Goal: Information Seeking & Learning: Learn about a topic

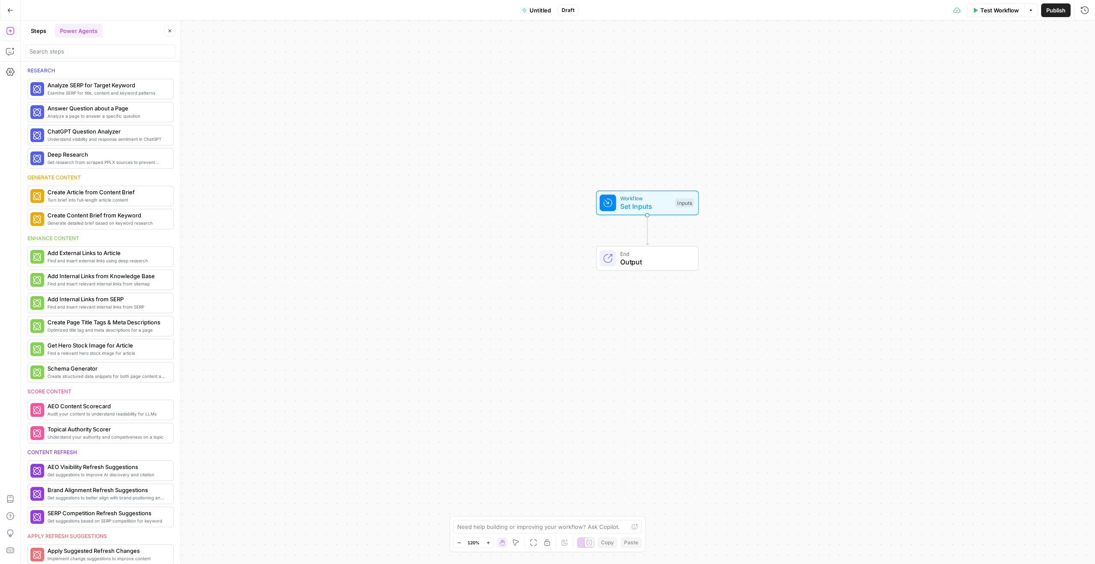
scroll to position [180, 0]
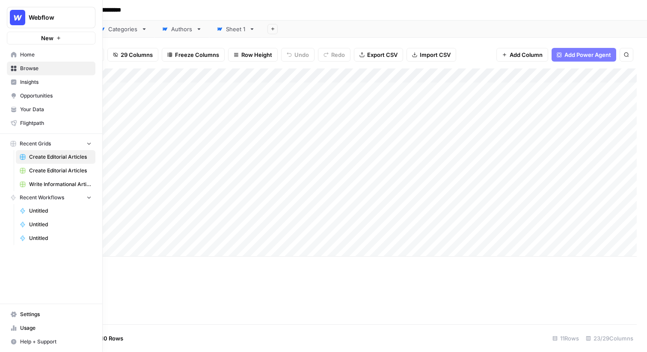
click at [32, 112] on span "Your Data" at bounding box center [55, 110] width 71 height 8
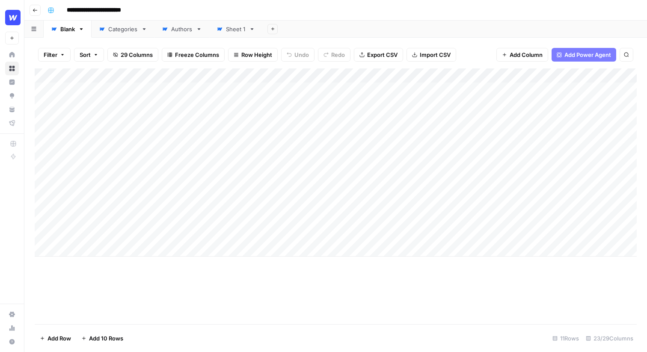
click at [110, 9] on input "**********" at bounding box center [101, 10] width 76 height 14
click at [168, 9] on div "**********" at bounding box center [341, 10] width 594 height 14
click at [111, 90] on div "Add Column" at bounding box center [336, 162] width 602 height 188
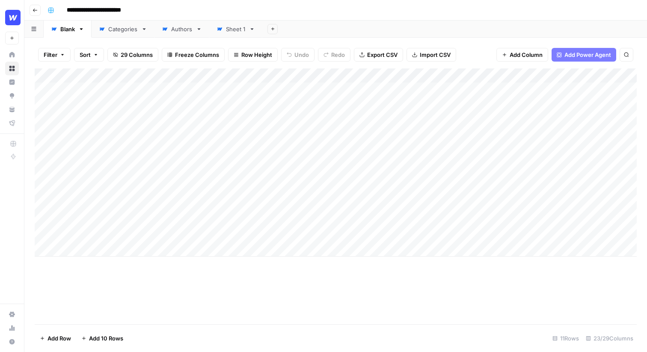
click at [110, 105] on div "Add Column" at bounding box center [336, 162] width 602 height 188
click at [110, 120] on div "Add Column" at bounding box center [336, 162] width 602 height 188
click at [106, 133] on div "Add Column" at bounding box center [336, 162] width 602 height 188
click at [108, 115] on div "Add Column" at bounding box center [336, 162] width 602 height 188
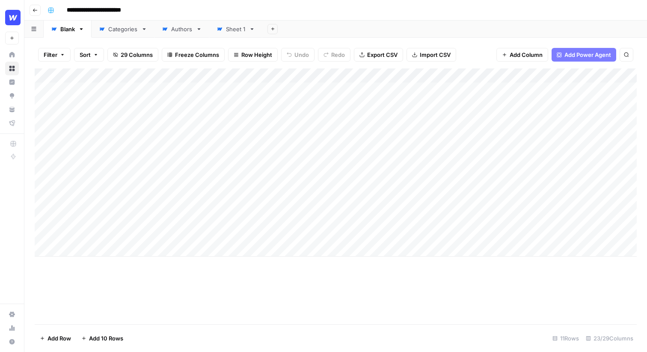
click at [108, 115] on div "Add Column" at bounding box center [336, 162] width 602 height 188
click at [107, 148] on div "Add Column" at bounding box center [336, 162] width 602 height 188
click at [267, 89] on div "Add Column" at bounding box center [336, 162] width 602 height 188
click at [542, 104] on div "Add Column" at bounding box center [336, 162] width 602 height 188
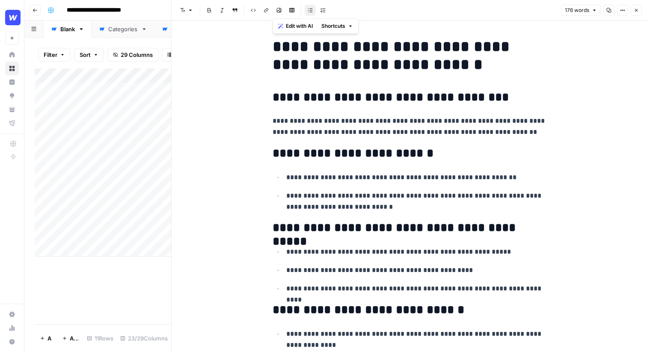
drag, startPoint x: 269, startPoint y: 51, endPoint x: 495, endPoint y: 346, distance: 371.8
click at [495, 346] on div "**********" at bounding box center [409, 253] width 284 height 438
click at [494, 230] on h2 "**********" at bounding box center [409, 228] width 274 height 14
click at [504, 204] on p "**********" at bounding box center [416, 201] width 260 height 22
drag, startPoint x: 375, startPoint y: 209, endPoint x: 293, endPoint y: 205, distance: 83.1
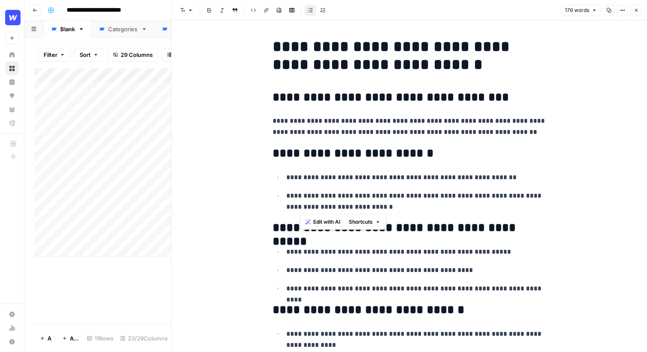
click at [293, 205] on p "**********" at bounding box center [416, 201] width 260 height 22
click at [366, 152] on h2 "**********" at bounding box center [409, 154] width 274 height 14
click at [637, 12] on icon "button" at bounding box center [635, 10] width 5 height 5
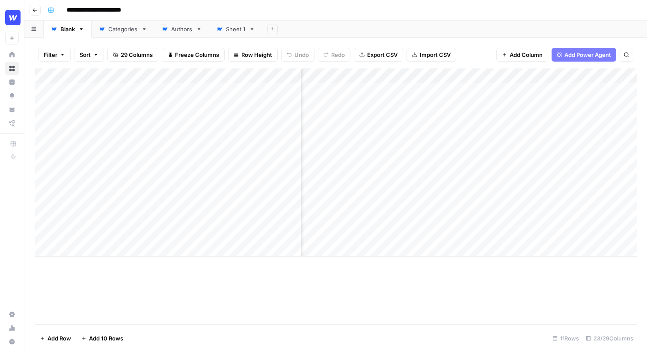
scroll to position [0, 480]
click at [506, 72] on div "Add Column" at bounding box center [336, 162] width 602 height 188
click at [556, 72] on div "Add Column" at bounding box center [336, 162] width 602 height 188
click at [477, 112] on div "Add Column" at bounding box center [336, 162] width 602 height 188
click at [361, 105] on div "Add Column" at bounding box center [336, 162] width 602 height 188
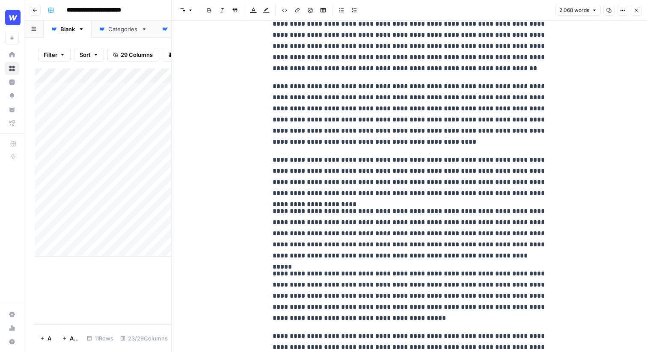
scroll to position [1854, 0]
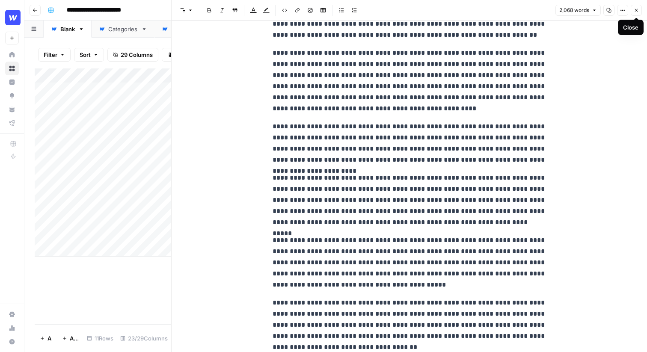
click at [637, 9] on icon "button" at bounding box center [636, 10] width 3 height 3
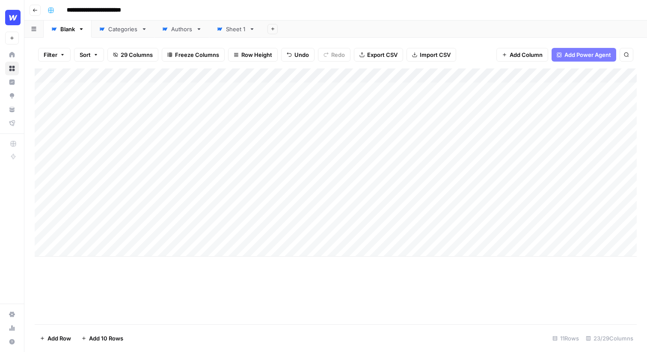
click at [408, 38] on div "Filter Sort 29 Columns Freeze Columns Row Height Undo Redo Export CSV Import CS…" at bounding box center [335, 195] width 622 height 314
click at [395, 75] on div "Add Column" at bounding box center [336, 162] width 602 height 188
click at [432, 38] on div "Filter Sort 29 Columns Freeze Columns Row Height Undo Redo Export CSV Import CS…" at bounding box center [335, 195] width 622 height 314
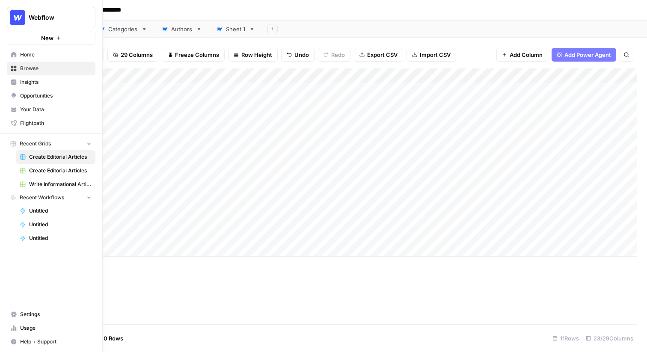
click at [19, 17] on img "Workspace: Webflow" at bounding box center [17, 17] width 15 height 15
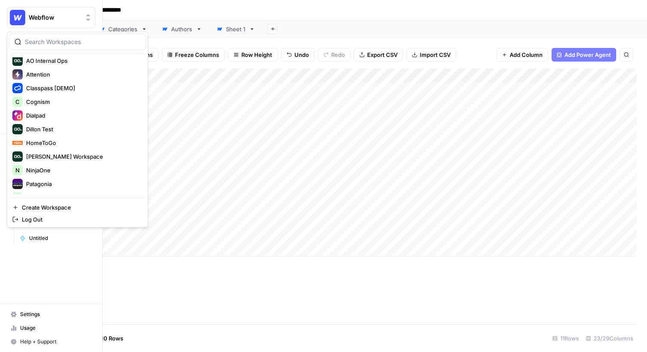
scroll to position [105, 0]
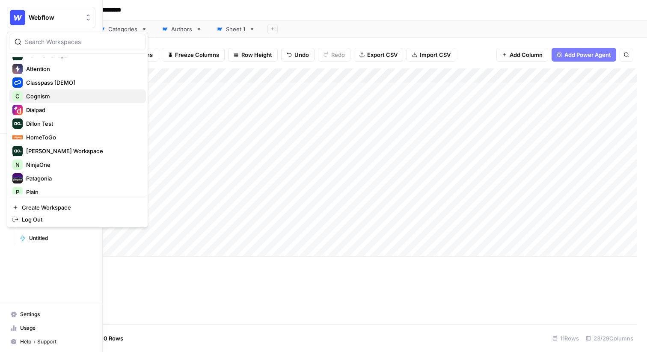
click at [56, 96] on span "Cognism" at bounding box center [82, 96] width 113 height 9
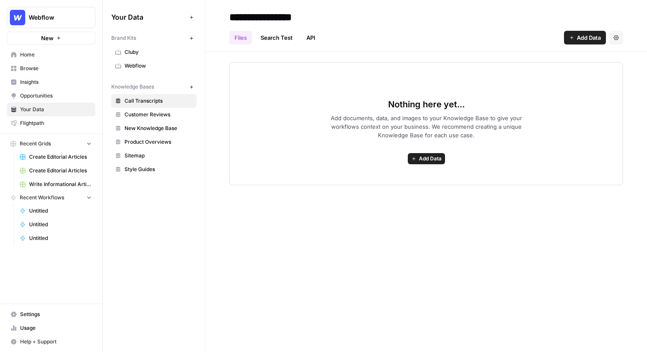
click at [145, 71] on link "Webflow" at bounding box center [153, 66] width 85 height 14
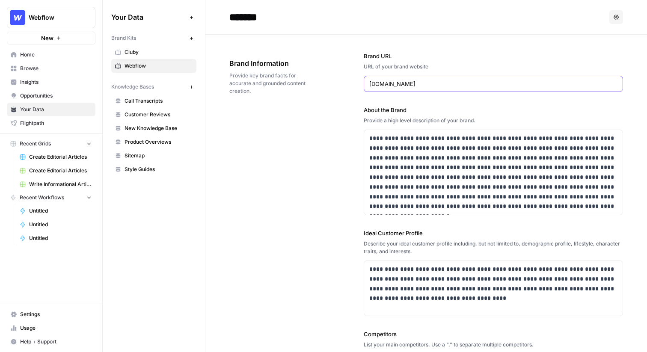
click at [395, 84] on input "webflow.com" at bounding box center [493, 84] width 248 height 9
click at [390, 164] on p "**********" at bounding box center [493, 172] width 248 height 78
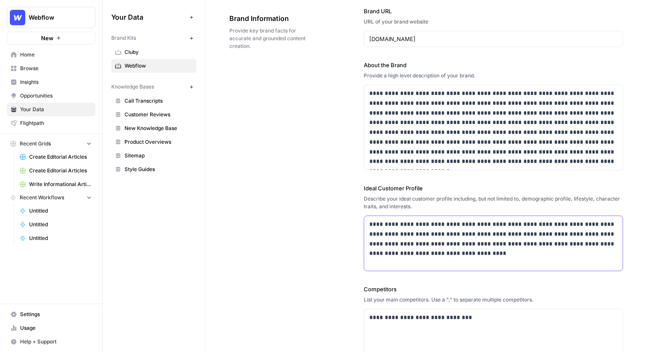
click at [390, 230] on p "**********" at bounding box center [493, 238] width 248 height 39
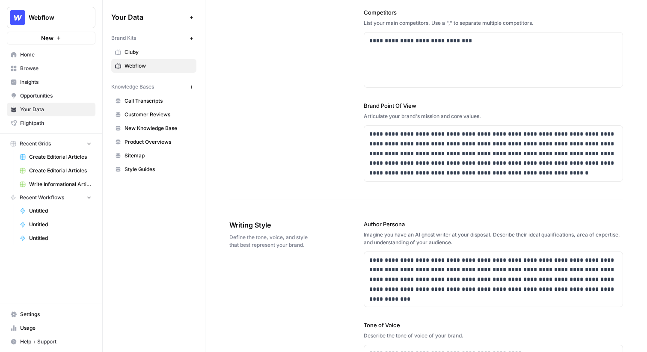
scroll to position [370, 0]
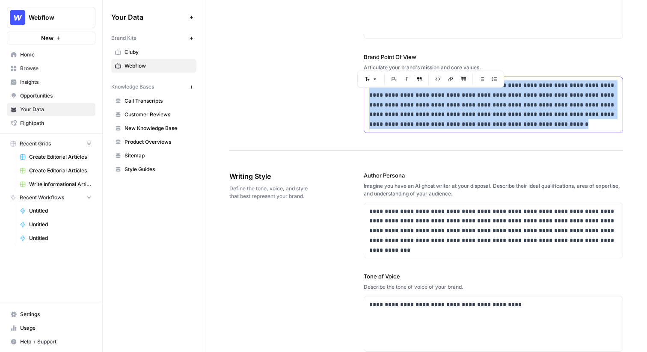
drag, startPoint x: 521, startPoint y: 119, endPoint x: 360, endPoint y: 85, distance: 165.3
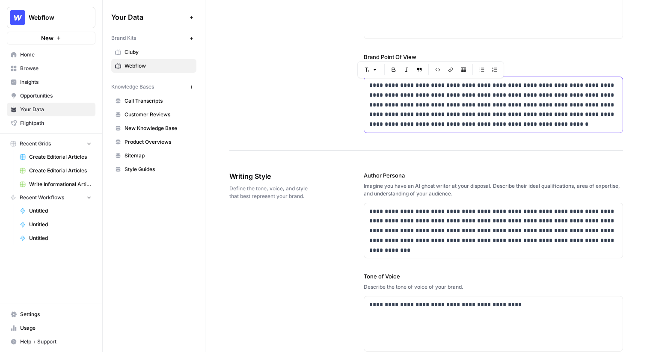
click at [393, 98] on p "**********" at bounding box center [493, 104] width 248 height 49
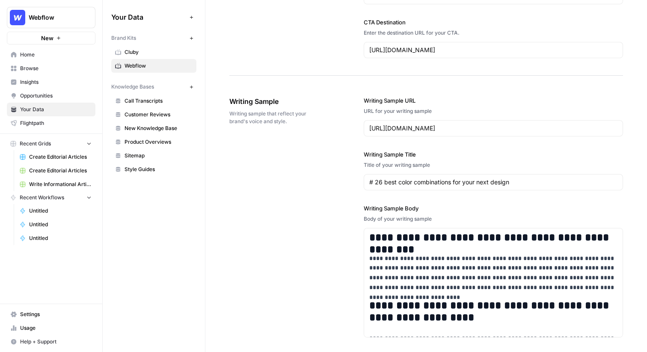
scroll to position [910, 0]
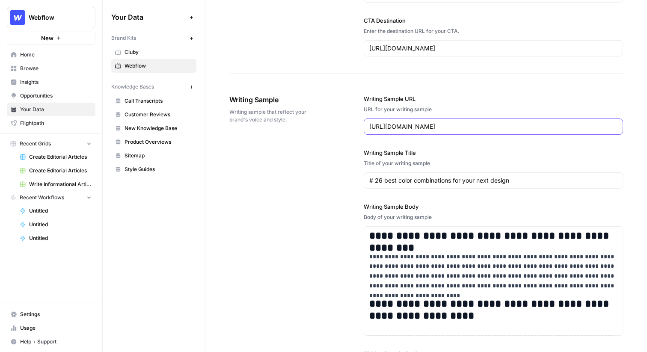
click at [445, 128] on input "https://webflow.com/blog/best-color-combinations" at bounding box center [493, 126] width 248 height 9
click at [470, 103] on label "Writing Sample URL" at bounding box center [493, 99] width 259 height 9
click at [470, 122] on input "https://webflow.com/blog/best-color-combinations" at bounding box center [493, 126] width 248 height 9
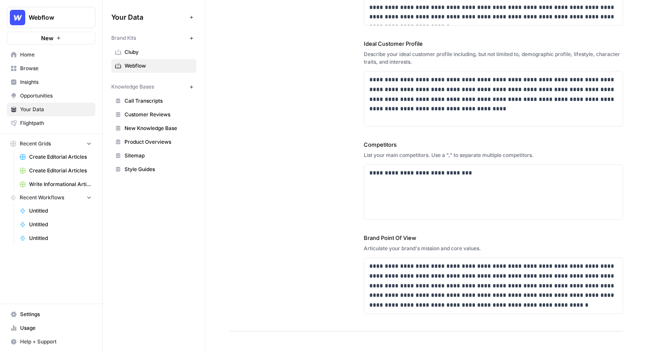
scroll to position [0, 0]
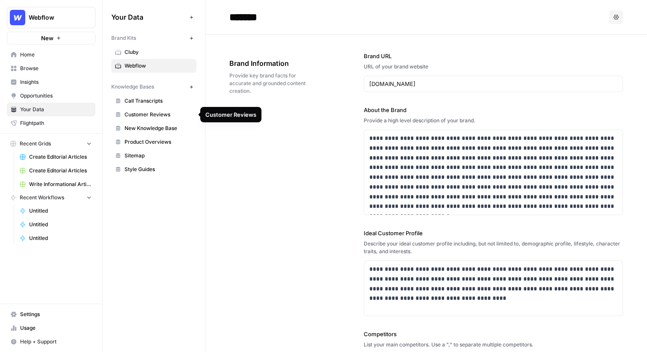
click at [127, 156] on span "Sitemap" at bounding box center [158, 156] width 68 height 8
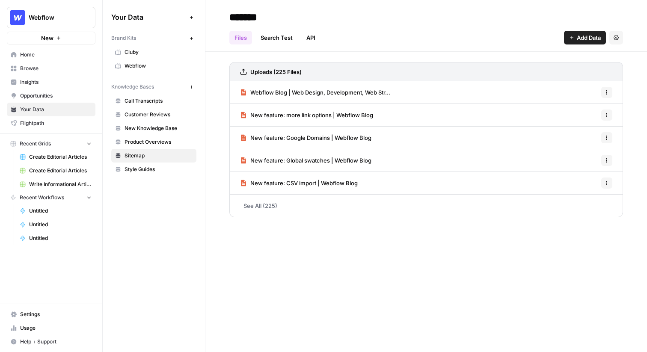
click at [590, 38] on span "Add Data" at bounding box center [588, 37] width 24 height 9
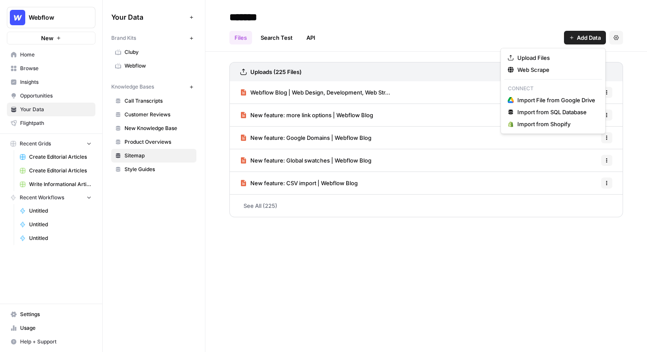
click at [561, 77] on div "Upload Files Web Scrape Connect Import File from Google Drive Import from SQL D…" at bounding box center [552, 91] width 105 height 86
click at [561, 71] on span "Web Scrape" at bounding box center [556, 69] width 78 height 9
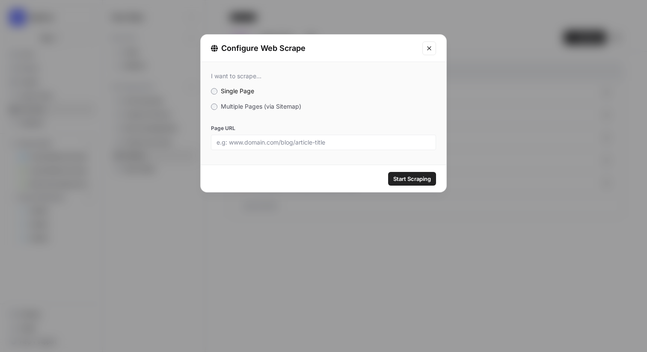
click at [266, 106] on span "Multiple Pages (via Sitemap)" at bounding box center [261, 106] width 80 height 7
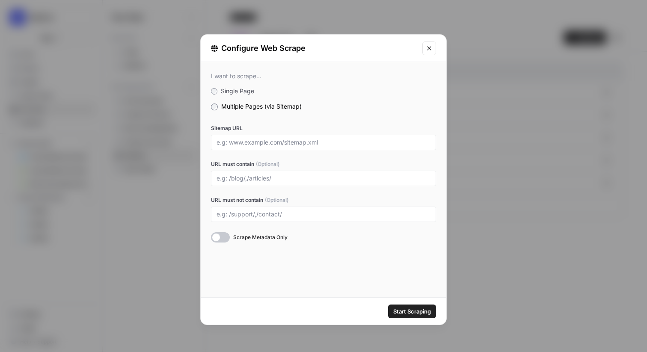
click at [426, 47] on icon "Close modal" at bounding box center [429, 48] width 7 height 7
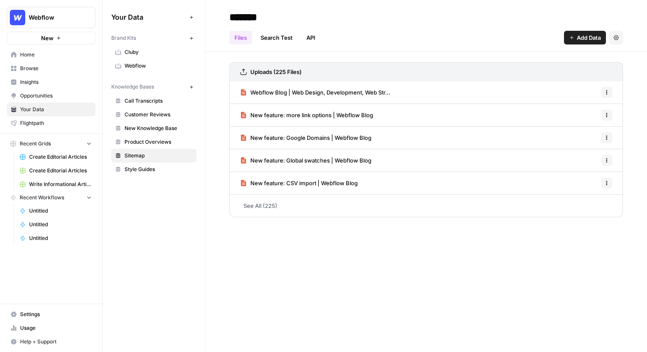
click at [160, 114] on span "Customer Reviews" at bounding box center [158, 115] width 68 height 8
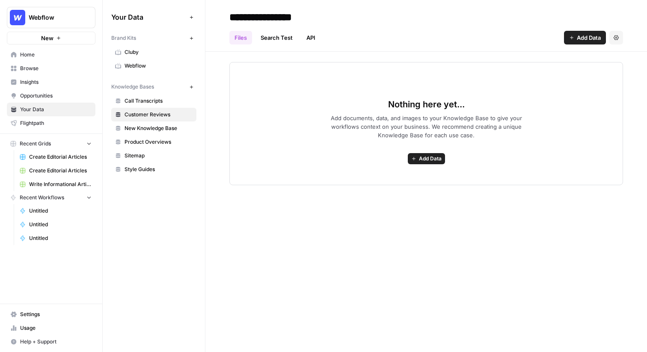
click at [147, 165] on link "Style Guides" at bounding box center [153, 170] width 85 height 14
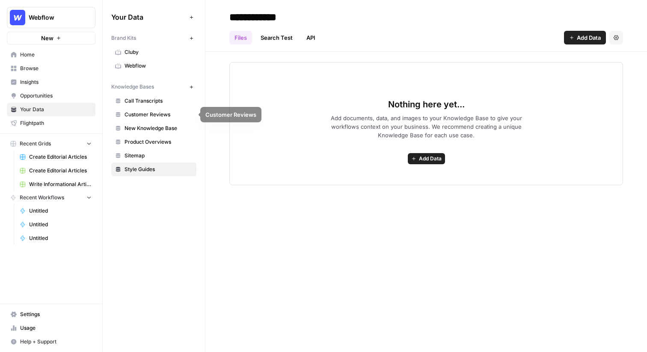
click at [64, 155] on span "Create Editorial Articles" at bounding box center [60, 157] width 62 height 8
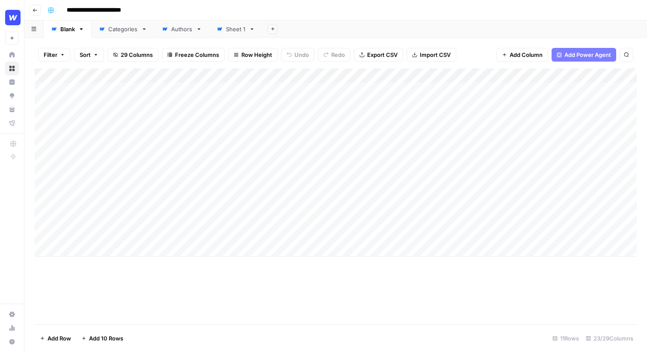
click at [396, 77] on div "Add Column" at bounding box center [336, 162] width 602 height 188
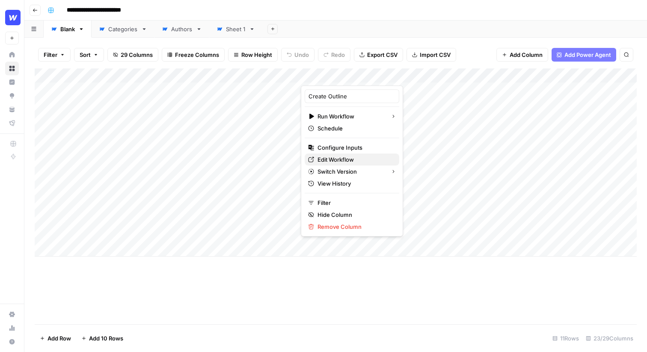
click at [333, 157] on span "Edit Workflow" at bounding box center [354, 159] width 75 height 9
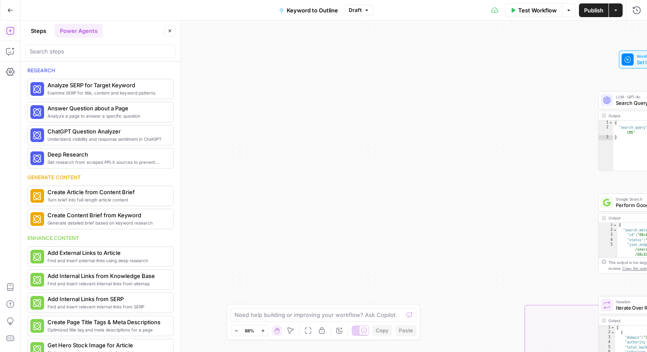
scroll to position [171, 0]
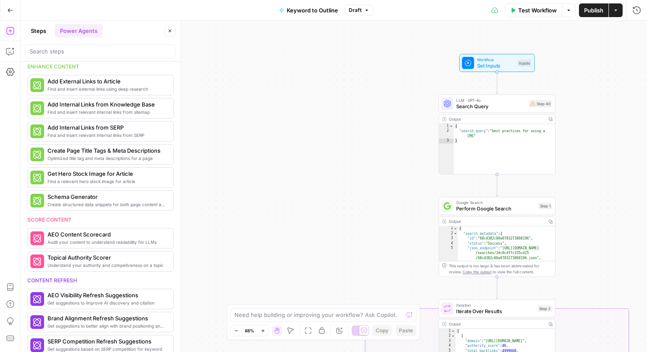
click at [246, 89] on div "true false Workflow Set Inputs Inputs LLM · GPT-4o Search Query Step 40 Output …" at bounding box center [334, 186] width 626 height 331
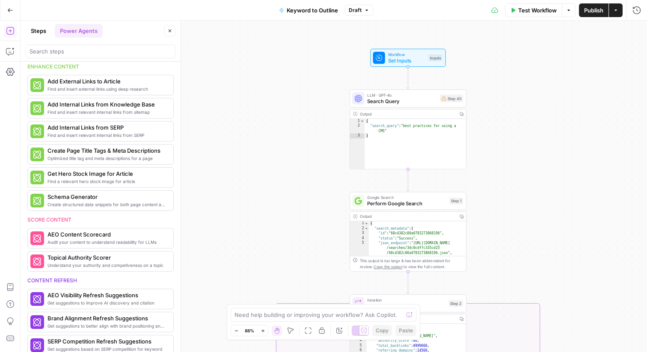
drag, startPoint x: 316, startPoint y: 106, endPoint x: 227, endPoint y: 99, distance: 89.2
click at [227, 99] on div "true false Workflow Set Inputs Inputs LLM · GPT-4o Search Query Step 40 Output …" at bounding box center [334, 186] width 626 height 331
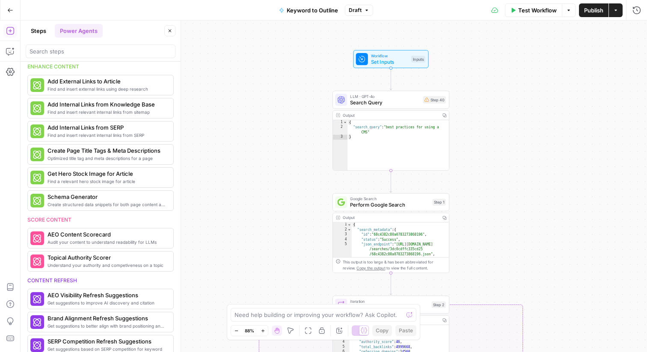
drag, startPoint x: 265, startPoint y: 96, endPoint x: 247, endPoint y: 96, distance: 18.0
click at [247, 96] on div "true false Workflow Set Inputs Inputs LLM · GPT-4o Search Query Step 40 Output …" at bounding box center [334, 186] width 626 height 331
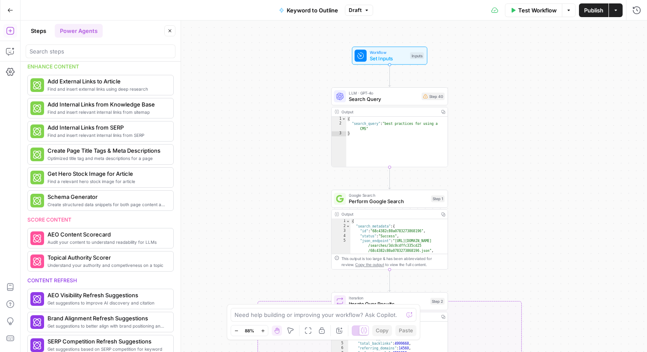
click at [246, 93] on div "true false Workflow Set Inputs Inputs LLM · GPT-4o Search Query Step 40 Output …" at bounding box center [334, 186] width 626 height 331
click at [9, 48] on icon "button" at bounding box center [10, 51] width 9 height 9
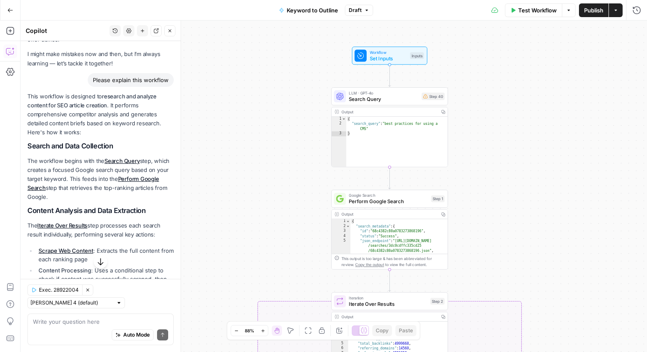
scroll to position [0, 0]
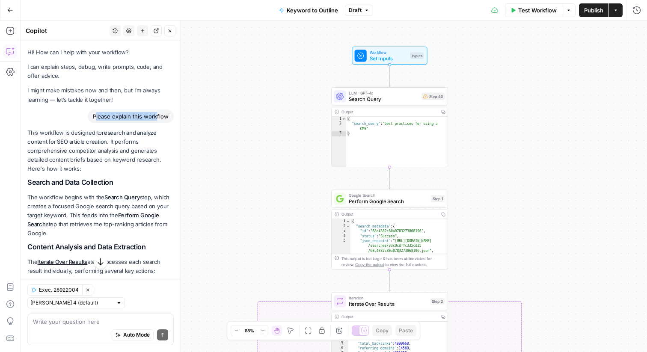
drag, startPoint x: 98, startPoint y: 118, endPoint x: 156, endPoint y: 117, distance: 58.2
click at [156, 117] on div "Please explain this workflow" at bounding box center [131, 116] width 86 height 14
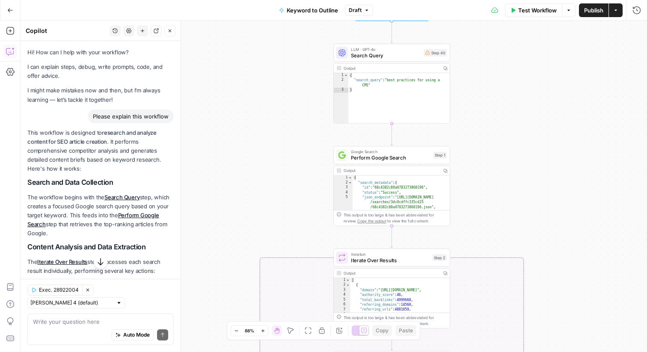
drag, startPoint x: 293, startPoint y: 136, endPoint x: 294, endPoint y: 92, distance: 43.2
click at [294, 92] on div "true false Workflow Set Inputs Inputs LLM · GPT-4o Search Query Step 40 Output …" at bounding box center [334, 186] width 626 height 331
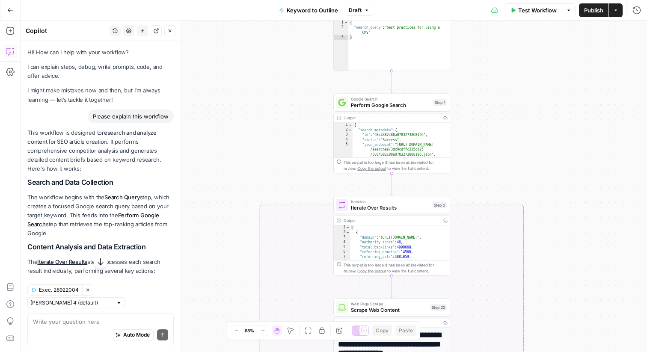
drag, startPoint x: 476, startPoint y: 129, endPoint x: 476, endPoint y: 75, distance: 53.9
click at [476, 75] on div "true false Workflow Set Inputs Inputs LLM · GPT-4o Search Query Step 40 Output …" at bounding box center [334, 186] width 626 height 331
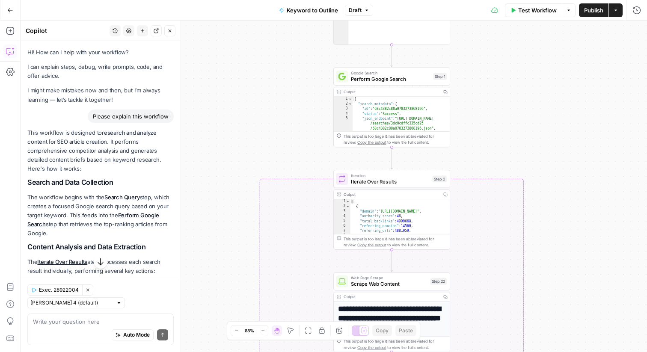
drag, startPoint x: 476, startPoint y: 75, endPoint x: 476, endPoint y: 50, distance: 24.8
click at [476, 50] on div "true false Workflow Set Inputs Inputs LLM · GPT-4o Search Query Step 40 Output …" at bounding box center [334, 186] width 626 height 331
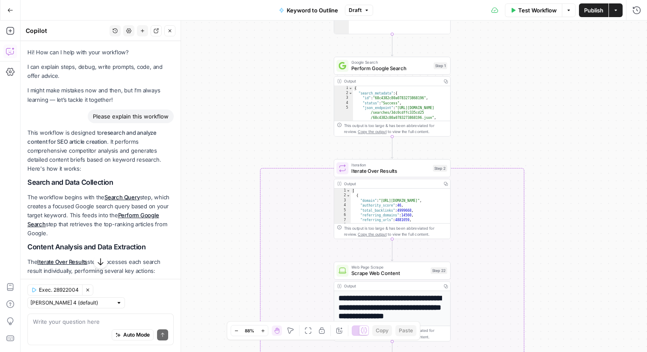
drag, startPoint x: 484, startPoint y: 71, endPoint x: 484, endPoint y: 60, distance: 10.7
click at [484, 60] on div "true false Workflow Set Inputs Inputs LLM · GPT-4o Search Query Step 40 Output …" at bounding box center [334, 186] width 626 height 331
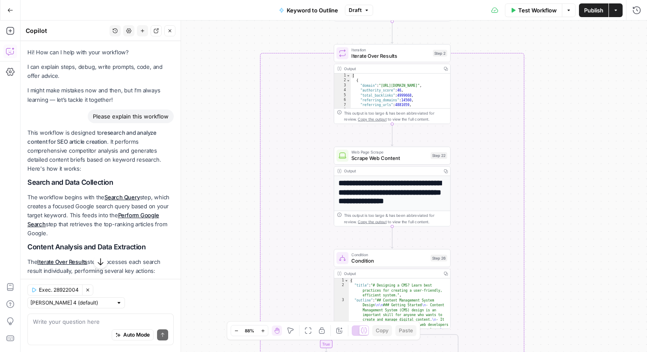
drag, startPoint x: 500, startPoint y: 109, endPoint x: 500, endPoint y: -6, distance: 114.6
click at [500, 0] on html "Webflow New Home Browse Insights Opportunities Your Data Flightpath Recent Grid…" at bounding box center [323, 176] width 647 height 352
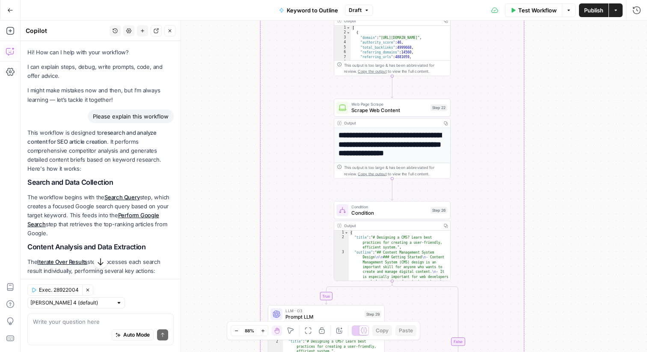
drag, startPoint x: 535, startPoint y: 119, endPoint x: 533, endPoint y: 66, distance: 53.5
click at [534, 66] on div "true false Workflow Set Inputs Inputs LLM · GPT-4o Search Query Step 40 Output …" at bounding box center [334, 186] width 626 height 331
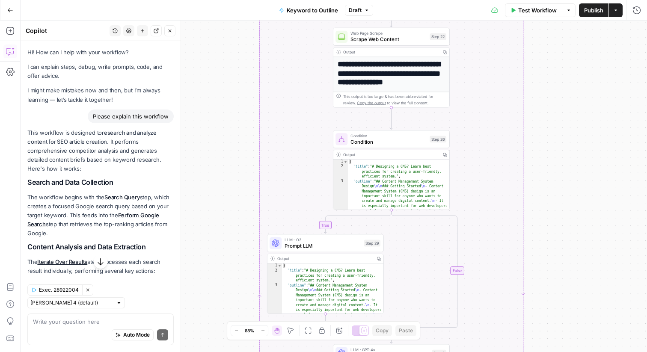
drag, startPoint x: 561, startPoint y: 121, endPoint x: 560, endPoint y: 55, distance: 66.3
click at [560, 55] on div "true false Workflow Set Inputs Inputs LLM · GPT-4o Search Query Step 40 Output …" at bounding box center [334, 186] width 626 height 331
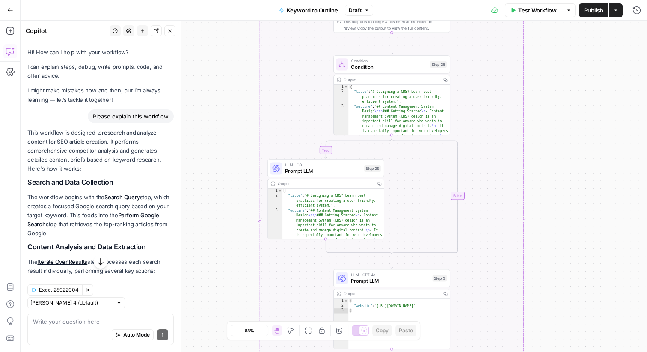
drag, startPoint x: 578, startPoint y: 158, endPoint x: 580, endPoint y: 71, distance: 86.8
click at [580, 71] on div "true false Workflow Set Inputs Inputs LLM · GPT-4o Search Query Step 40 Output …" at bounding box center [334, 186] width 626 height 331
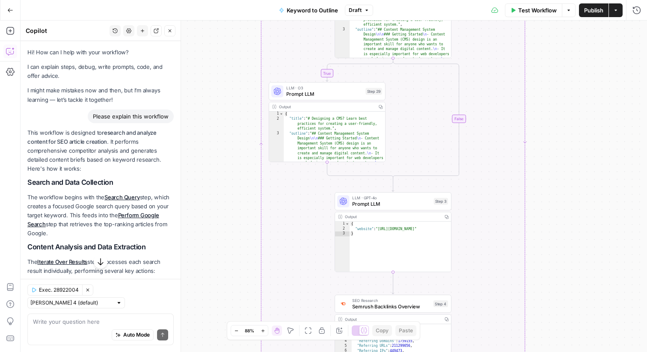
drag, startPoint x: 576, startPoint y: 109, endPoint x: 575, endPoint y: 44, distance: 64.6
click at [575, 44] on div "true false Workflow Set Inputs Inputs LLM · GPT-4o Search Query Step 40 Output …" at bounding box center [334, 186] width 626 height 331
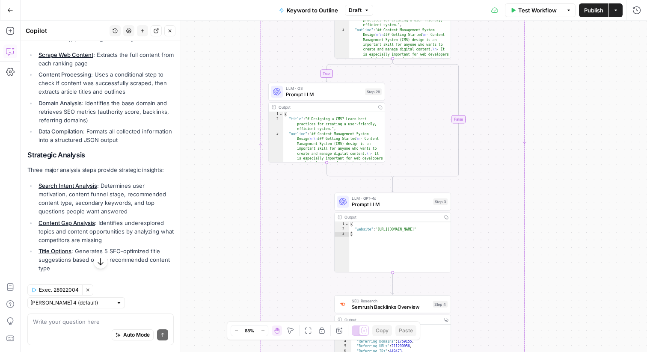
scroll to position [233, 0]
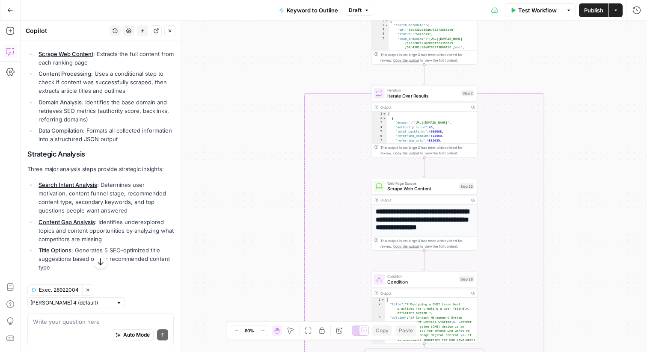
drag, startPoint x: 547, startPoint y: 198, endPoint x: 562, endPoint y: 198, distance: 14.5
click at [548, 198] on div "true false Workflow Set Inputs Inputs LLM · GPT-4o Search Query Step 40 Output …" at bounding box center [334, 186] width 626 height 331
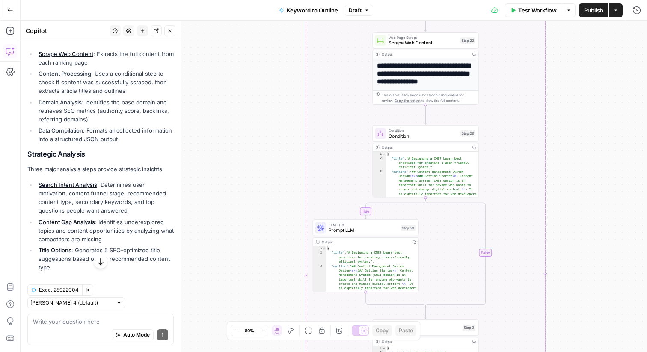
drag, startPoint x: 562, startPoint y: 198, endPoint x: 556, endPoint y: 18, distance: 180.1
click at [556, 18] on div "Go Back Keyword to Outline Draft Test Workflow Options Publish Actions Run Hist…" at bounding box center [323, 176] width 647 height 352
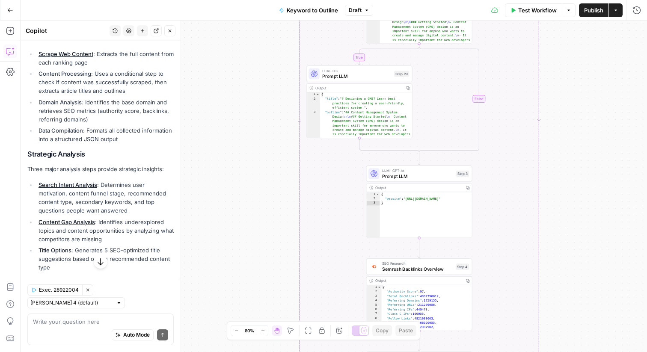
drag, startPoint x: 570, startPoint y: 187, endPoint x: 568, endPoint y: 48, distance: 138.6
click at [568, 47] on div "true false Workflow Set Inputs Inputs LLM · GPT-4o Search Query Step 40 Output …" at bounding box center [334, 186] width 626 height 331
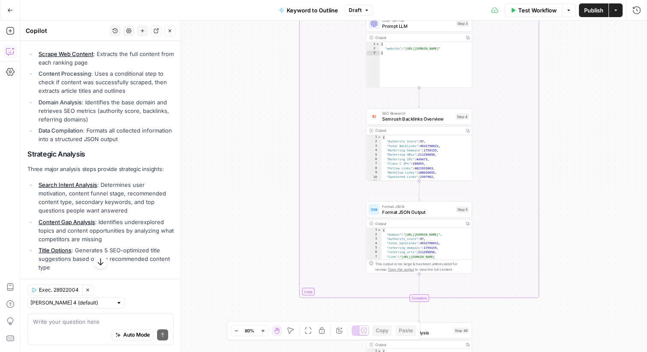
drag, startPoint x: 558, startPoint y: 186, endPoint x: 558, endPoint y: 53, distance: 133.0
click at [558, 53] on div "true false Workflow Set Inputs Inputs LLM · GPT-4o Search Query Step 40 Output …" at bounding box center [334, 186] width 626 height 331
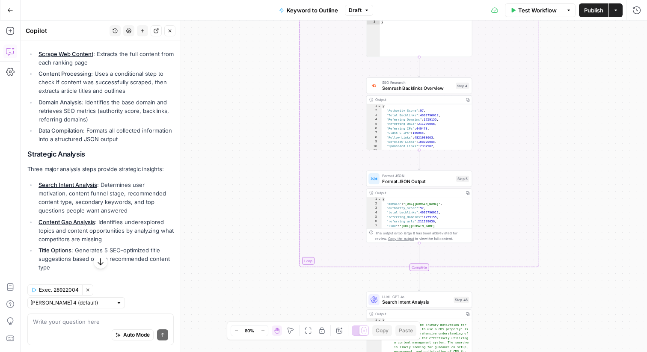
drag, startPoint x: 563, startPoint y: 137, endPoint x: 563, endPoint y: 111, distance: 25.7
click at [563, 111] on div "true false Workflow Set Inputs Inputs LLM · GPT-4o Search Query Step 40 Output …" at bounding box center [334, 186] width 626 height 331
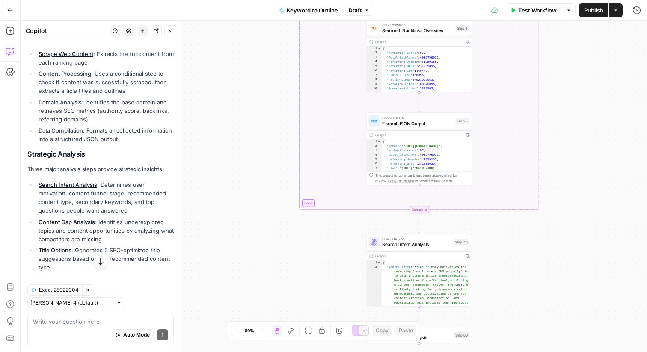
drag, startPoint x: 568, startPoint y: 115, endPoint x: 566, endPoint y: 56, distance: 58.2
click at [567, 57] on div "true false Workflow Set Inputs Inputs LLM · GPT-4o Search Query Step 40 Output …" at bounding box center [334, 186] width 626 height 331
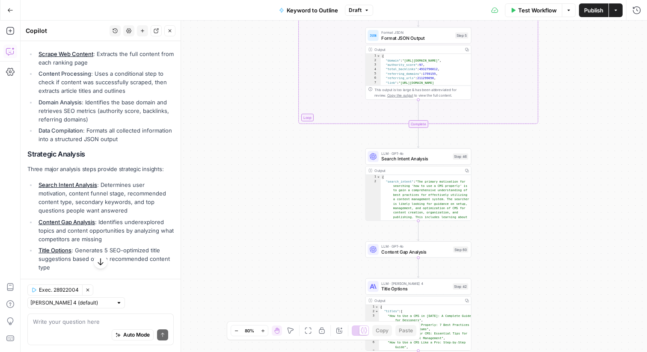
drag, startPoint x: 560, startPoint y: 124, endPoint x: 559, endPoint y: 15, distance: 109.1
click at [559, 15] on div "Go Back Keyword to Outline Draft Test Workflow Options Publish Actions Run Hist…" at bounding box center [323, 176] width 647 height 352
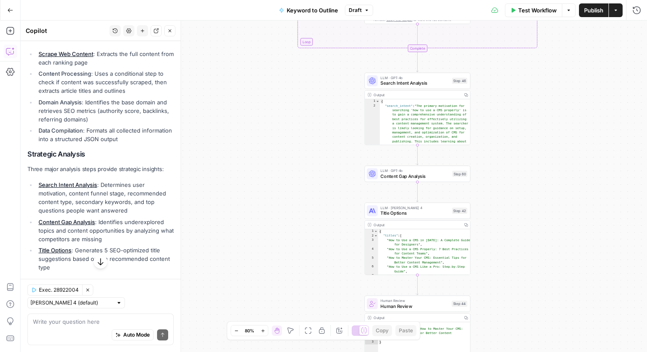
drag, startPoint x: 542, startPoint y: 149, endPoint x: 542, endPoint y: 84, distance: 65.0
click at [542, 84] on div "true false Workflow Set Inputs Inputs LLM · GPT-4o Search Query Step 40 Output …" at bounding box center [334, 186] width 626 height 331
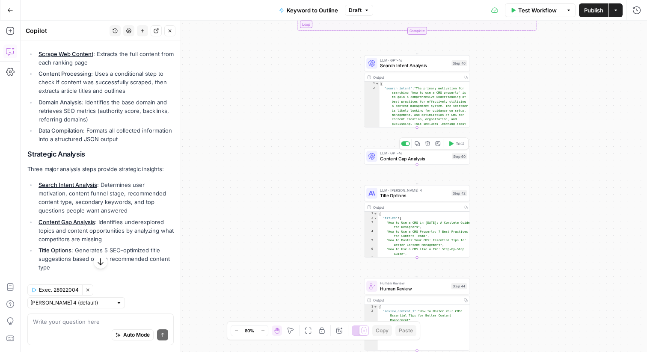
click at [396, 161] on span "Content Gap Analysis" at bounding box center [414, 158] width 69 height 7
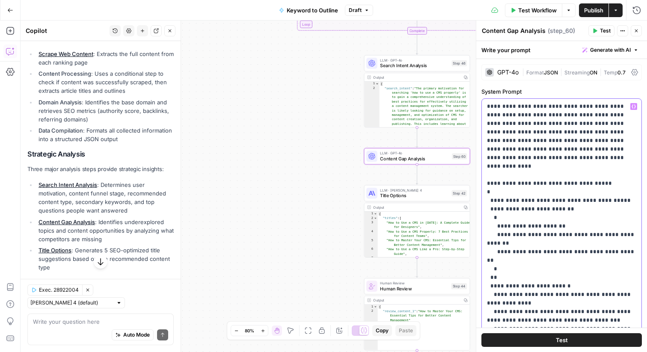
drag, startPoint x: 548, startPoint y: 155, endPoint x: 485, endPoint y: 105, distance: 81.0
click at [485, 105] on div "**********" at bounding box center [562, 273] width 160 height 349
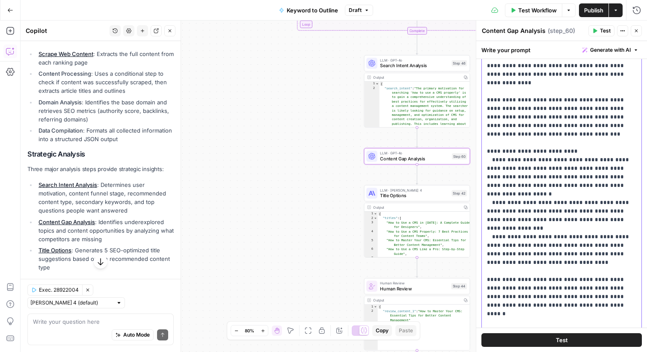
scroll to position [0, 0]
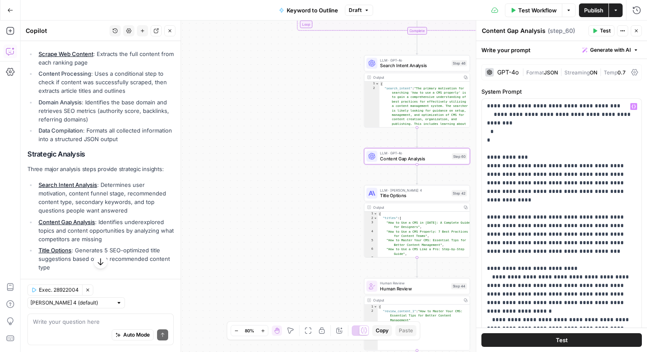
click at [495, 70] on div "GPT-4o" at bounding box center [501, 72] width 33 height 9
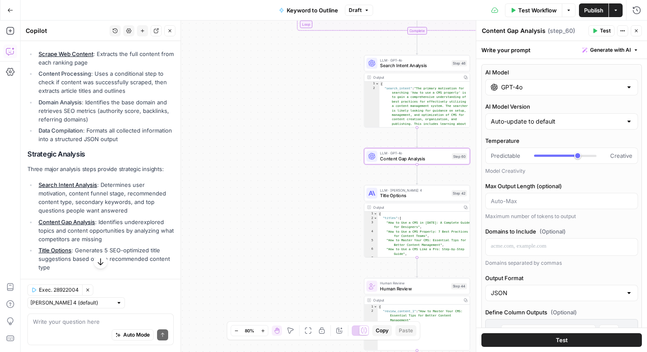
click at [550, 86] on input "GPT-4o" at bounding box center [561, 87] width 121 height 9
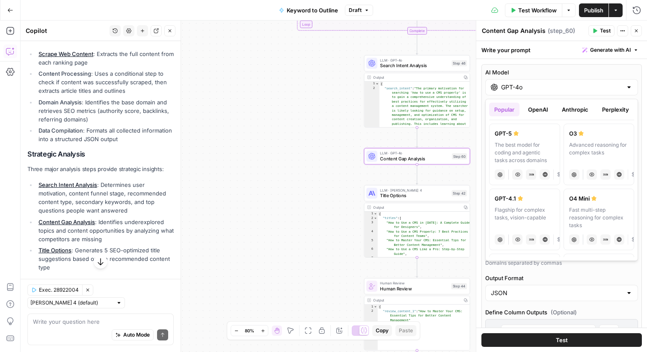
click at [541, 109] on button "OpenAI" at bounding box center [538, 110] width 30 height 14
click at [564, 107] on button "Anthropic" at bounding box center [574, 110] width 37 height 14
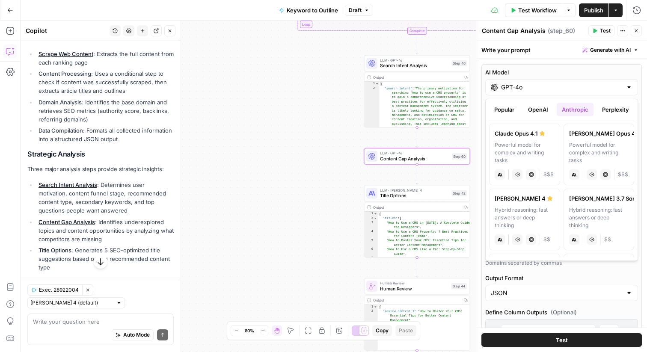
click at [602, 110] on button "Perplexity" at bounding box center [615, 110] width 37 height 14
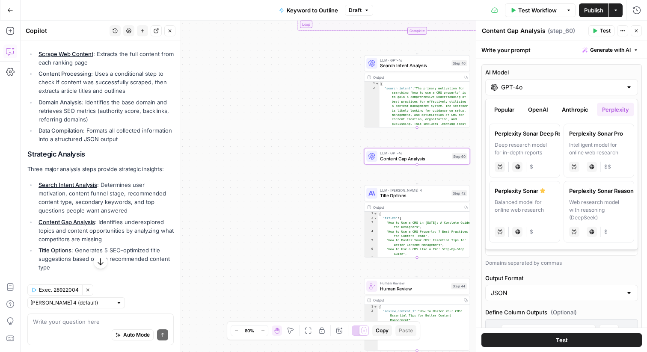
click at [574, 109] on button "Anthropic" at bounding box center [574, 110] width 37 height 14
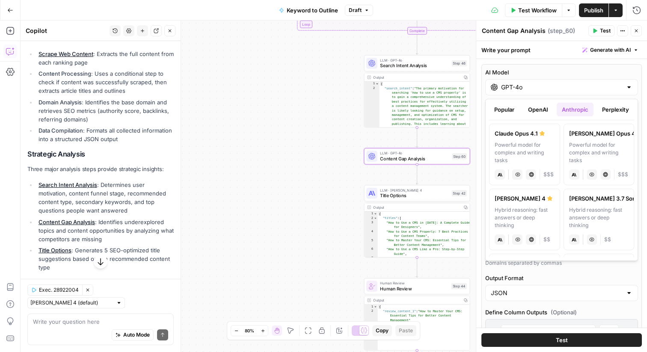
click at [537, 109] on button "OpenAI" at bounding box center [538, 110] width 30 height 14
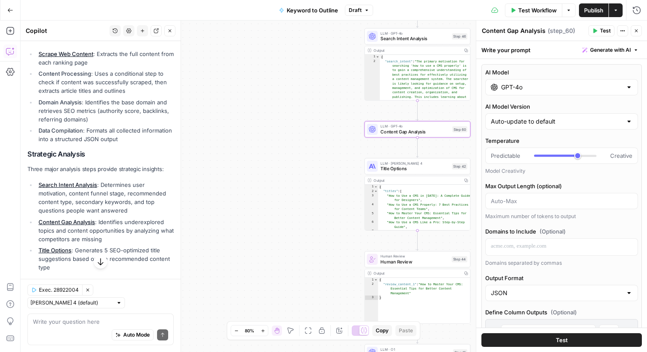
drag, startPoint x: 325, startPoint y: 170, endPoint x: 325, endPoint y: 143, distance: 27.0
click at [325, 143] on div "true false Workflow Set Inputs Inputs LLM · GPT-4o Search Query Step 40 Output …" at bounding box center [334, 186] width 626 height 331
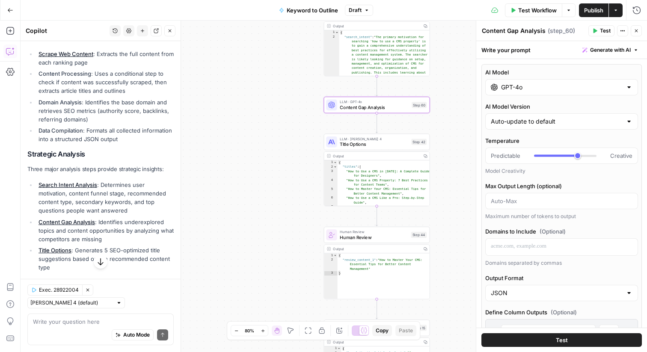
drag, startPoint x: 327, startPoint y: 148, endPoint x: 284, endPoint y: 122, distance: 50.1
click at [284, 122] on div "true false Workflow Set Inputs Inputs LLM · GPT-4o Search Query Step 40 Output …" at bounding box center [334, 186] width 626 height 331
click at [332, 142] on icon at bounding box center [331, 140] width 3 height 5
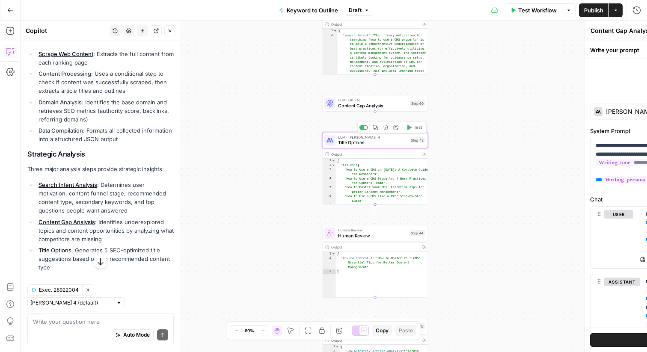
type textarea "Title Options"
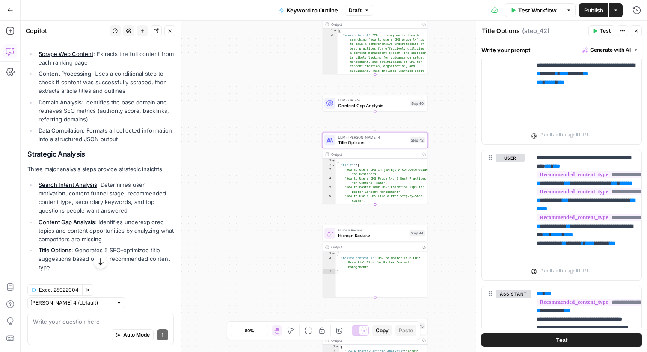
scroll to position [971, 0]
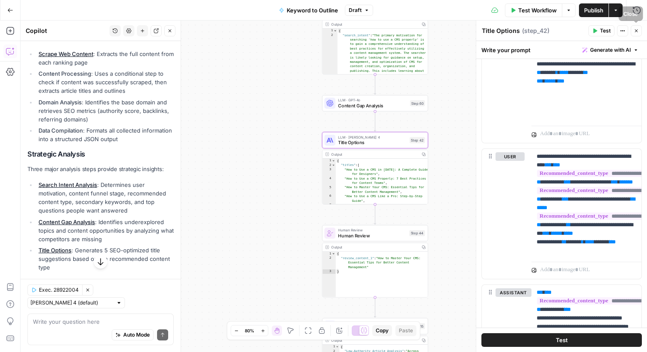
click at [638, 28] on icon "button" at bounding box center [635, 30] width 5 height 5
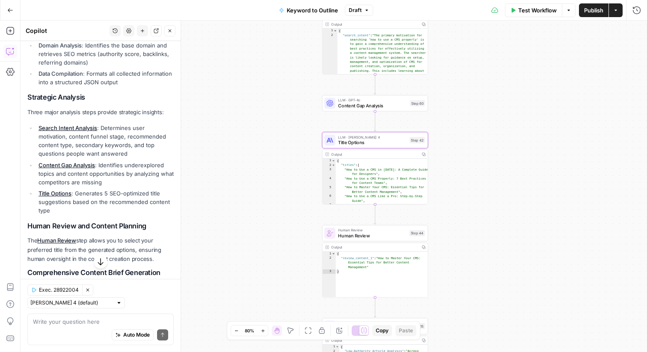
scroll to position [295, 0]
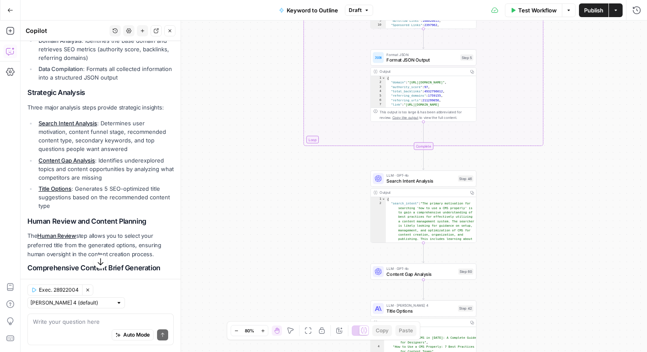
drag, startPoint x: 285, startPoint y: 157, endPoint x: 284, endPoint y: 127, distance: 30.4
click at [284, 127] on div "true false Workflow Set Inputs Inputs LLM · GPT-4o Search Query Step 40 Output …" at bounding box center [334, 186] width 626 height 331
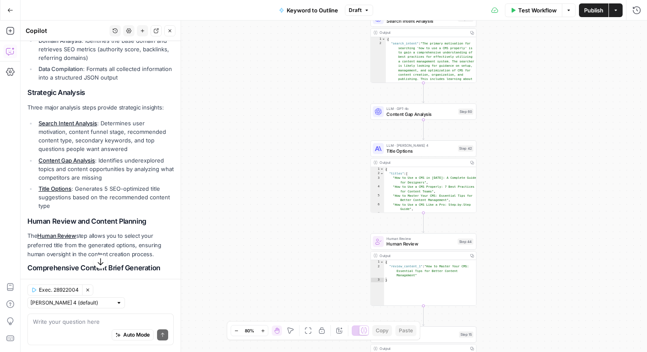
drag, startPoint x: 299, startPoint y: 213, endPoint x: 299, endPoint y: 77, distance: 136.0
click at [299, 77] on div "true false Workflow Set Inputs Inputs LLM · GPT-4o Search Query Step 40 Output …" at bounding box center [334, 186] width 626 height 331
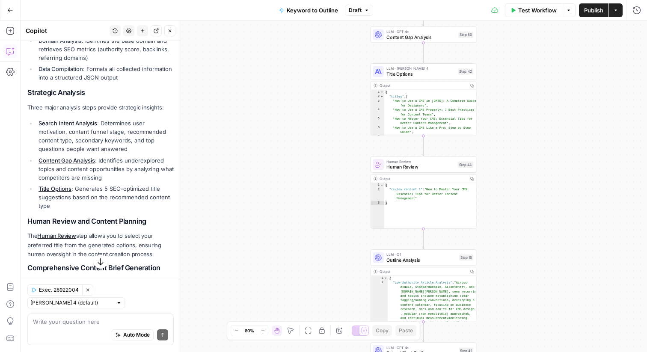
drag, startPoint x: 287, startPoint y: 151, endPoint x: 287, endPoint y: 73, distance: 78.3
click at [287, 73] on div "true false Workflow Set Inputs Inputs LLM · GPT-4o Search Query Step 40 Output …" at bounding box center [334, 186] width 626 height 331
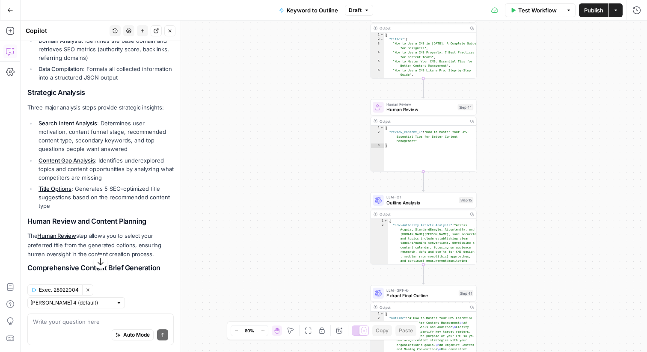
drag, startPoint x: 277, startPoint y: 127, endPoint x: 276, endPoint y: 72, distance: 55.6
click at [276, 72] on div "true false Workflow Set Inputs Inputs LLM · GPT-4o Search Query Step 40 Output …" at bounding box center [334, 186] width 626 height 331
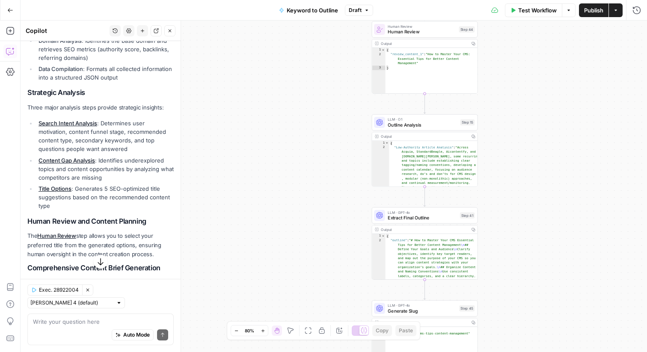
drag, startPoint x: 272, startPoint y: 143, endPoint x: 273, endPoint y: 67, distance: 76.1
click at [274, 65] on div "true false Workflow Set Inputs Inputs LLM · GPT-4o Search Query Step 40 Output …" at bounding box center [334, 186] width 626 height 331
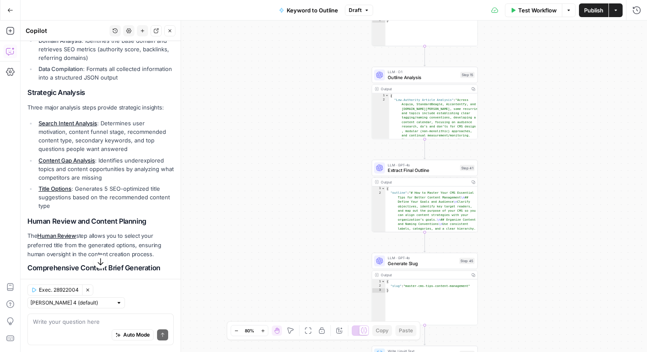
drag, startPoint x: 274, startPoint y: 85, endPoint x: 274, endPoint y: 35, distance: 50.0
click at [274, 35] on div "true false Workflow Set Inputs Inputs LLM · GPT-4o Search Query Step 40 Output …" at bounding box center [334, 186] width 626 height 331
click at [10, 28] on icon "button" at bounding box center [10, 31] width 9 height 9
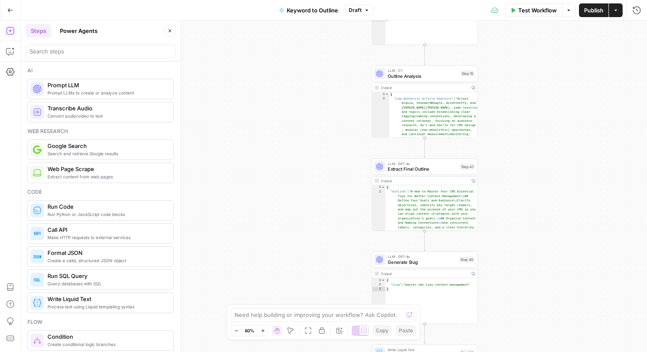
click at [88, 33] on button "Power Agents" at bounding box center [79, 31] width 48 height 14
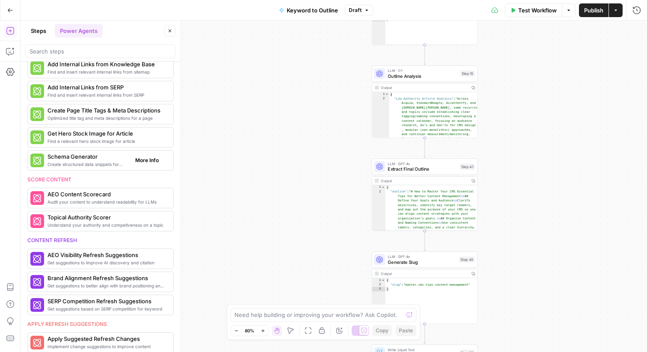
scroll to position [260, 0]
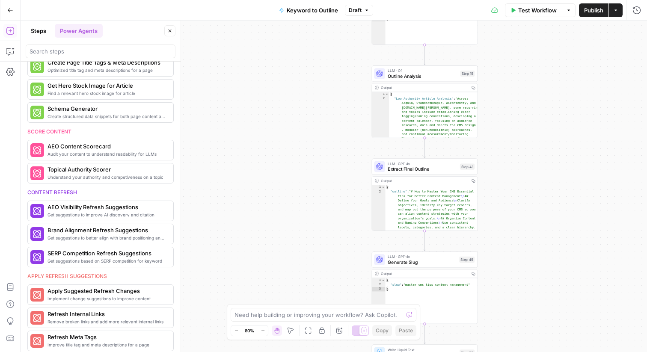
drag, startPoint x: 83, startPoint y: 194, endPoint x: 37, endPoint y: 192, distance: 46.2
click at [37, 192] on div "Content refresh" at bounding box center [100, 193] width 146 height 8
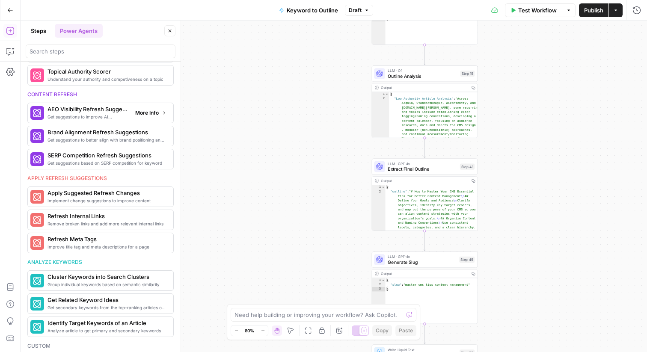
scroll to position [361, 0]
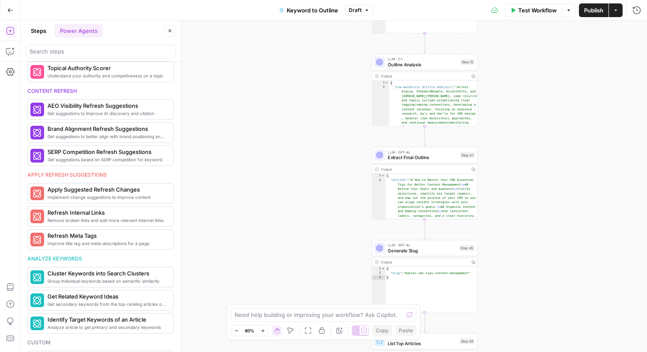
drag, startPoint x: 317, startPoint y: 85, endPoint x: 317, endPoint y: 71, distance: 13.7
click at [317, 71] on div "true false Workflow Set Inputs Inputs LLM · GPT-4o Search Query Step 40 Output …" at bounding box center [334, 186] width 626 height 331
click at [33, 26] on button "Steps" at bounding box center [39, 31] width 26 height 14
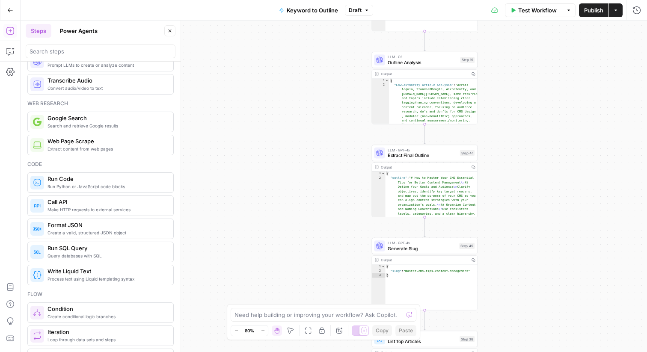
scroll to position [0, 0]
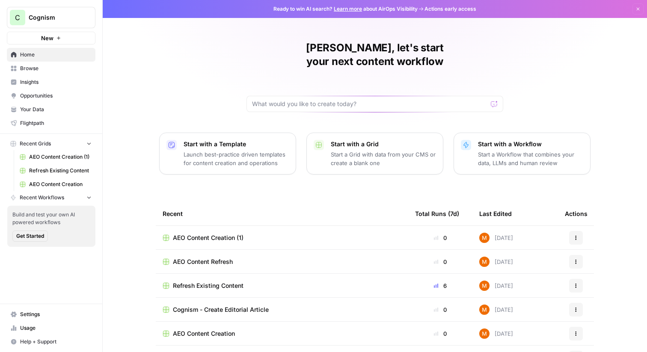
click at [47, 86] on span "Insights" at bounding box center [55, 82] width 71 height 8
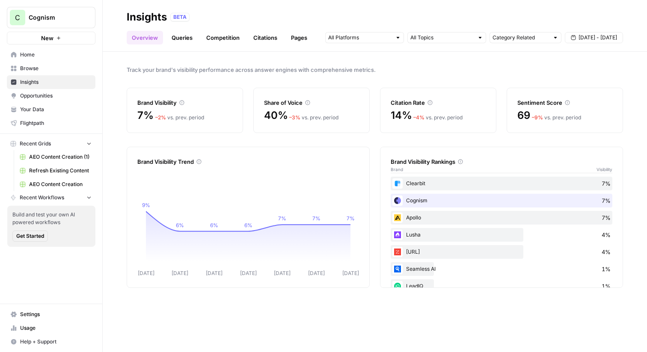
click at [211, 21] on div "Insights BETA" at bounding box center [375, 17] width 496 height 14
click at [183, 37] on link "Queries" at bounding box center [181, 38] width 31 height 14
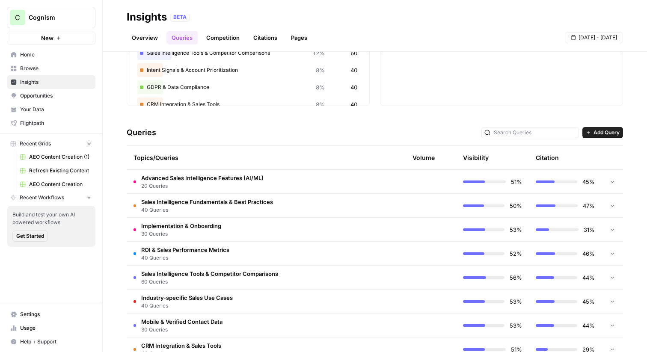
scroll to position [105, 0]
click at [287, 181] on td "Advanced Sales Intelligence Features (AI/ML) 20 Queries" at bounding box center [223, 183] width 192 height 24
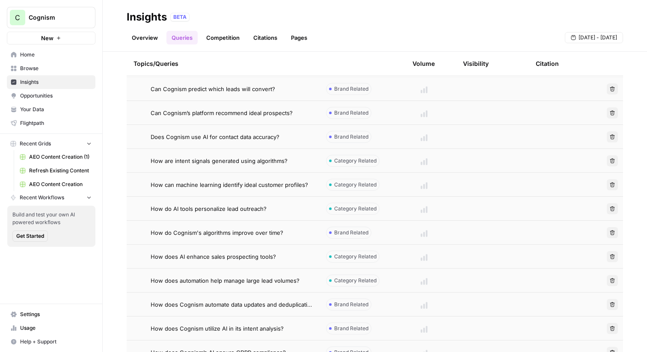
scroll to position [228, 0]
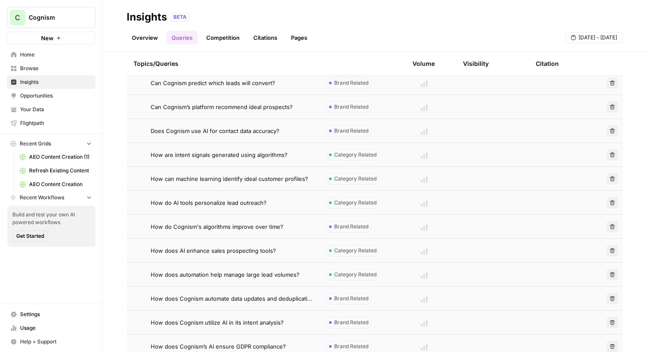
click at [273, 134] on span "Does Cognism use AI for contact data accuracy?" at bounding box center [215, 131] width 129 height 9
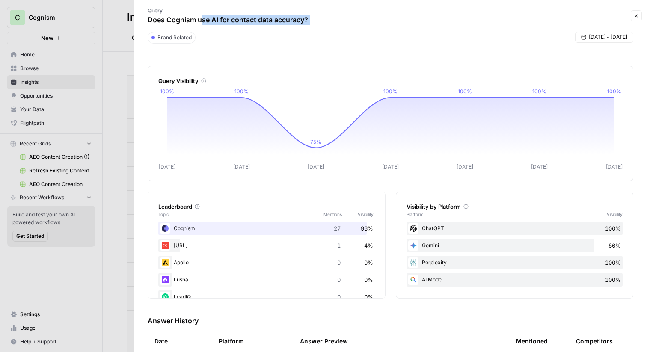
drag, startPoint x: 201, startPoint y: 21, endPoint x: 292, endPoint y: 31, distance: 92.0
click at [292, 31] on header "Query Does Cognism use AI for contact data accuracy? Close Brand Related Sep 9 …" at bounding box center [390, 26] width 513 height 52
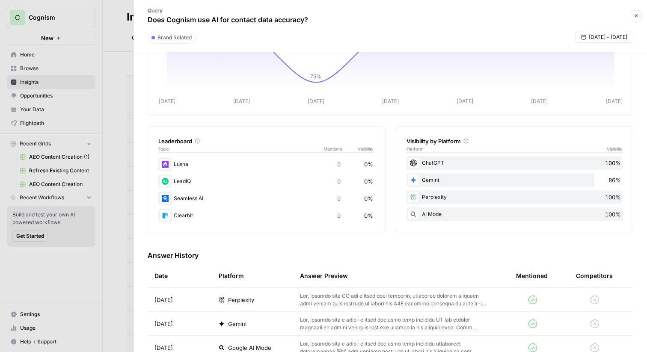
scroll to position [79, 0]
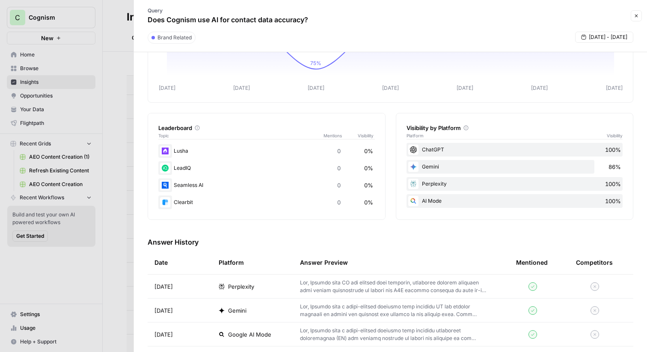
click at [246, 288] on span "Perplexity" at bounding box center [241, 286] width 26 height 9
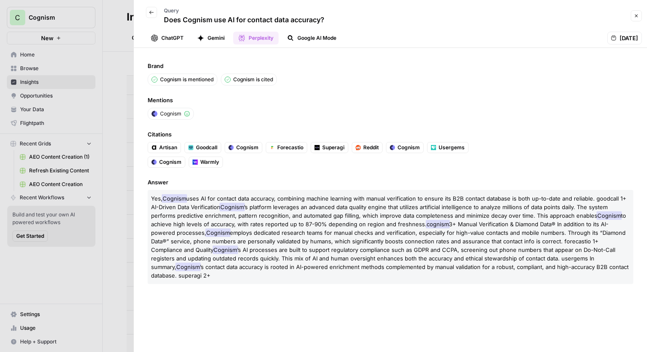
click at [300, 41] on button "Google AI Mode" at bounding box center [311, 38] width 59 height 13
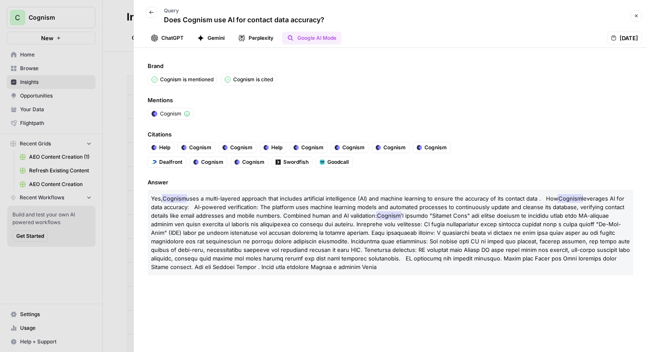
click at [256, 34] on button "Perplexity" at bounding box center [255, 38] width 45 height 13
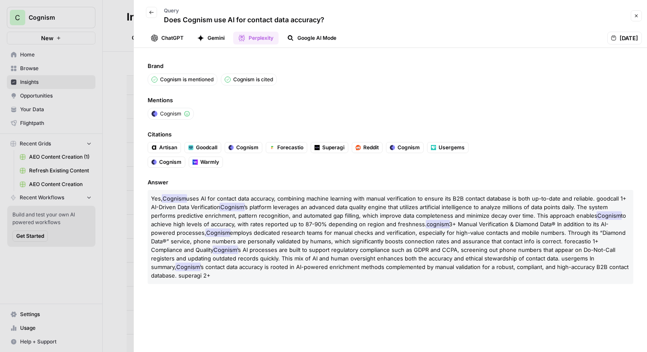
click at [223, 39] on button "Gemini" at bounding box center [211, 38] width 38 height 13
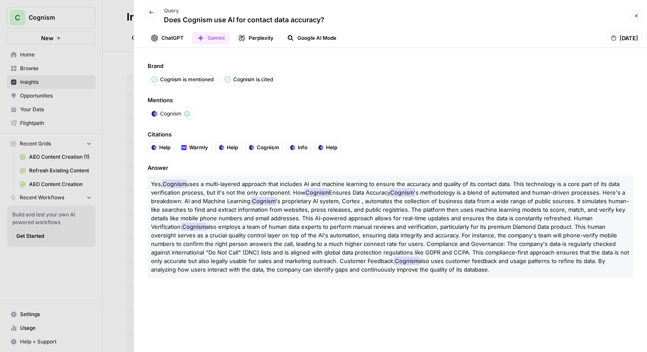
click at [151, 35] on icon "button" at bounding box center [154, 38] width 7 height 7
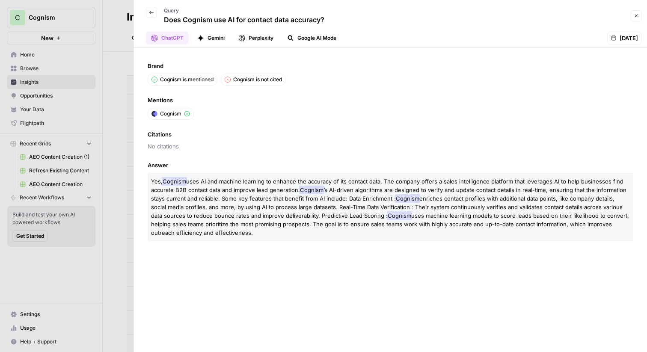
click at [635, 21] on button "Close" at bounding box center [635, 15] width 11 height 11
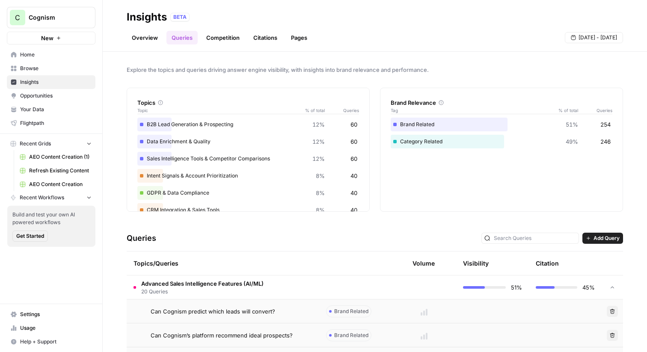
click at [236, 38] on link "Competition" at bounding box center [223, 38] width 44 height 14
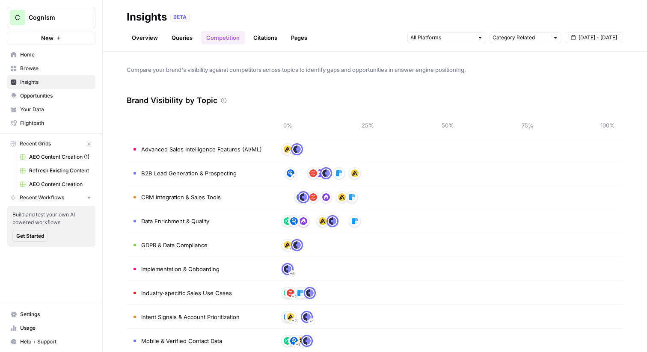
click at [262, 38] on link "Citations" at bounding box center [265, 38] width 34 height 14
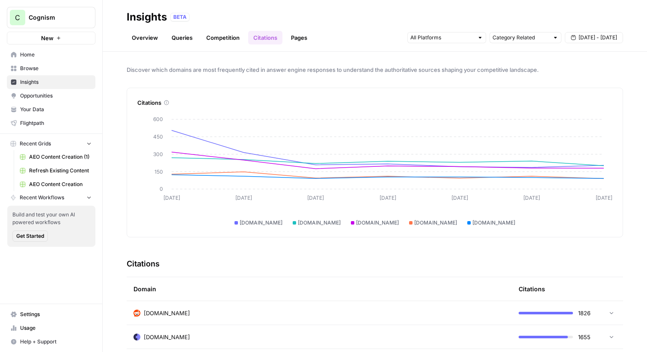
click at [39, 101] on link "Opportunities" at bounding box center [51, 96] width 89 height 14
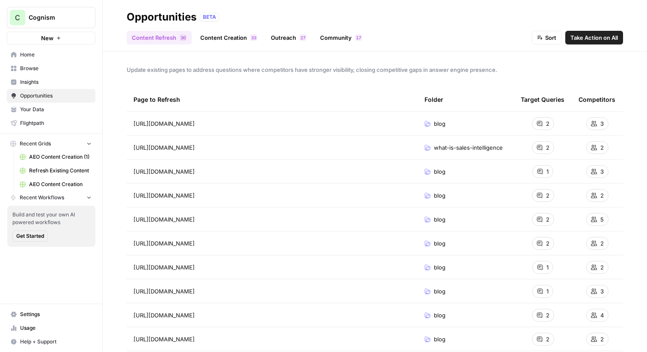
click at [214, 40] on link "Content Creation 3 3" at bounding box center [228, 38] width 67 height 14
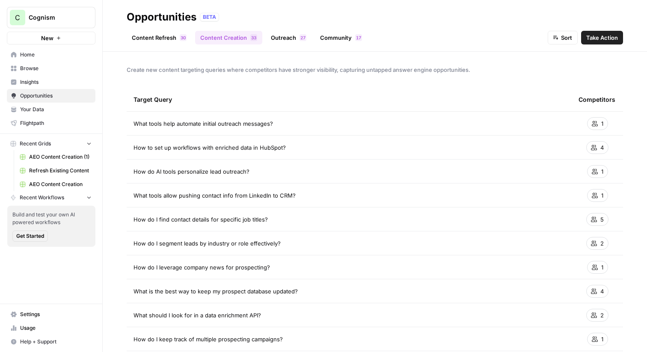
click at [293, 41] on link "Outreach 7 2" at bounding box center [289, 38] width 46 height 14
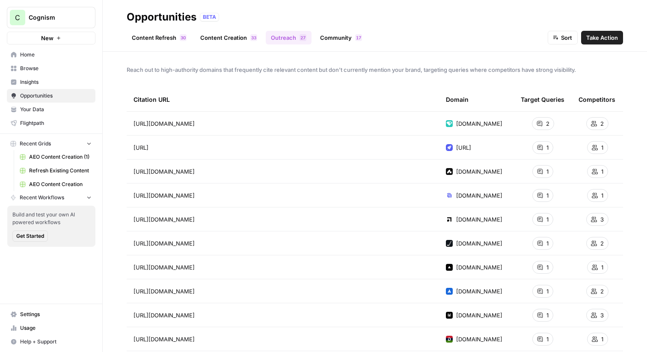
click at [339, 40] on link "Community 7 1" at bounding box center [341, 38] width 52 height 14
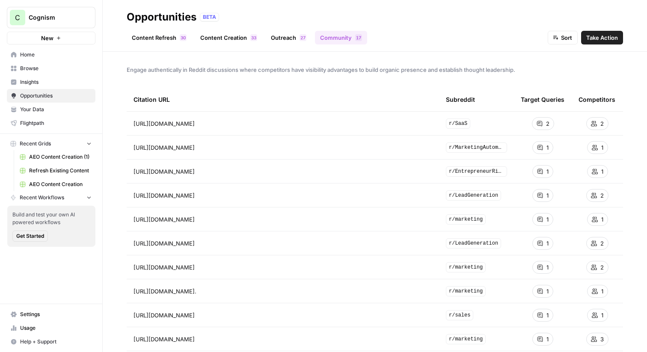
click at [159, 35] on link "Content Refresh 0 3" at bounding box center [159, 38] width 65 height 14
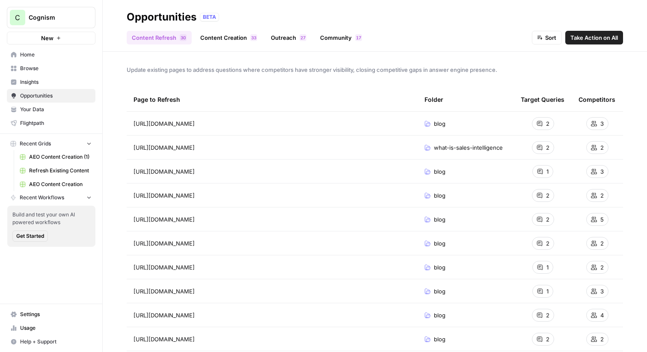
click at [40, 88] on link "Insights" at bounding box center [51, 82] width 89 height 14
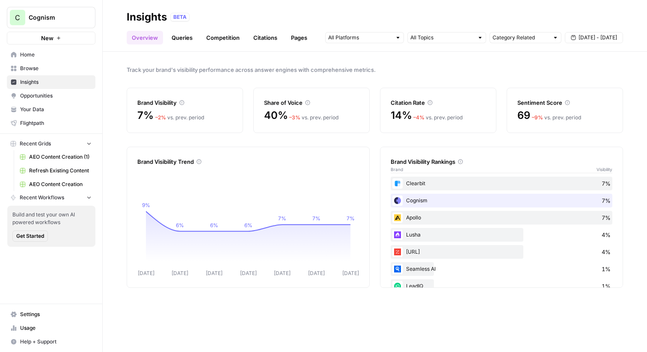
click at [183, 85] on div "Track your brand's visibility performance across answer engines with comprehens…" at bounding box center [375, 202] width 544 height 300
drag, startPoint x: 135, startPoint y: 101, endPoint x: 207, endPoint y: 101, distance: 71.4
click at [207, 101] on div "Brand Visibility 7% – 2 % vs. prev. period" at bounding box center [185, 110] width 116 height 45
click at [207, 101] on div "Brand Visibility" at bounding box center [184, 102] width 95 height 9
click at [47, 109] on span "Your Data" at bounding box center [55, 110] width 71 height 8
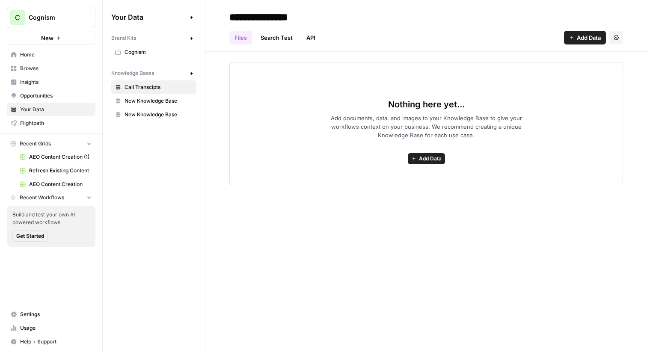
click at [157, 50] on span "Cognism" at bounding box center [158, 52] width 68 height 8
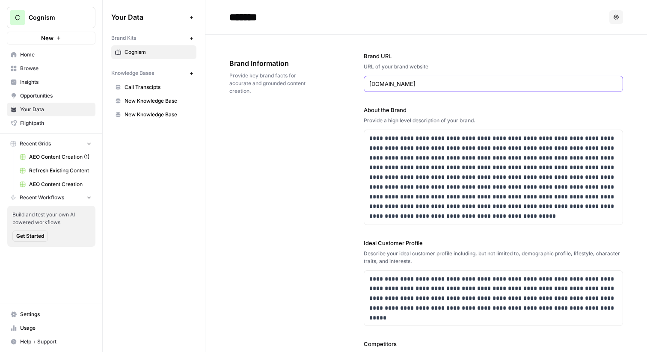
click at [399, 86] on input "cognism.com" at bounding box center [493, 84] width 248 height 9
click at [418, 153] on p "**********" at bounding box center [493, 177] width 248 height 88
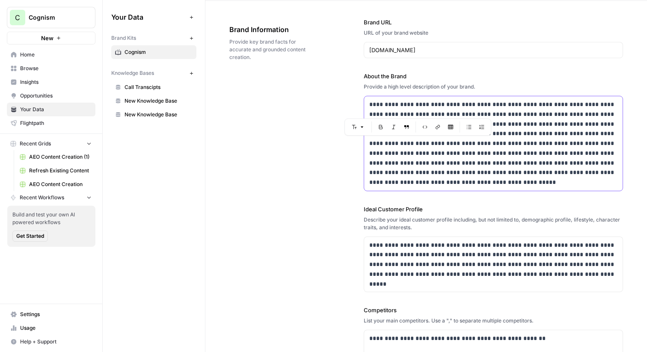
click at [435, 167] on p "**********" at bounding box center [493, 144] width 248 height 88
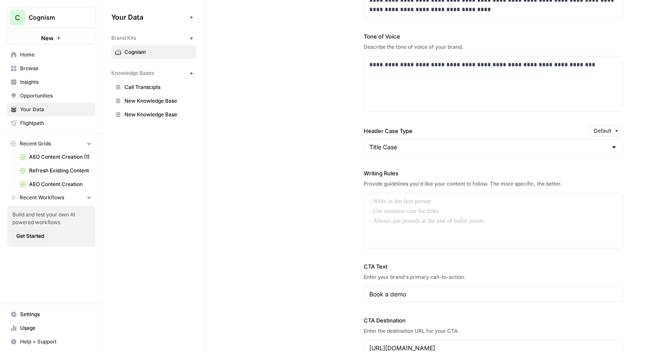
scroll to position [681, 0]
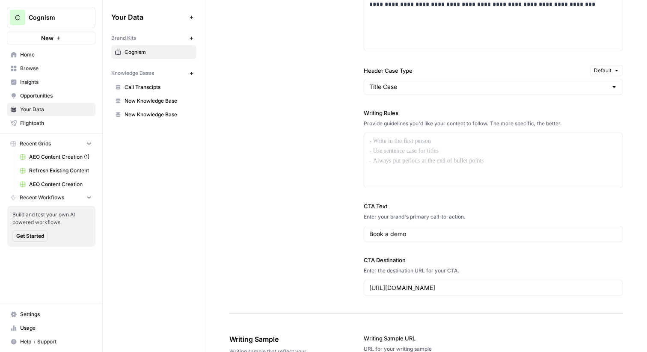
click at [38, 80] on span "Insights" at bounding box center [55, 82] width 71 height 8
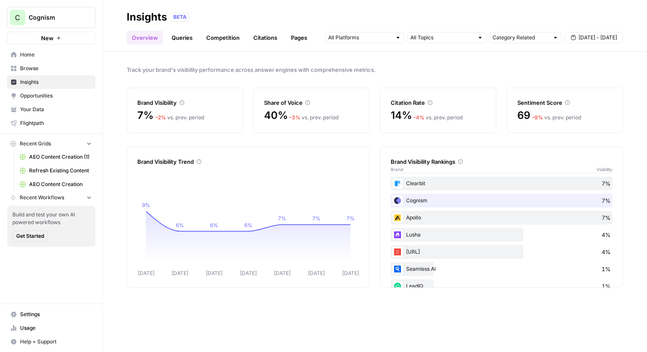
click at [183, 40] on link "Queries" at bounding box center [181, 38] width 31 height 14
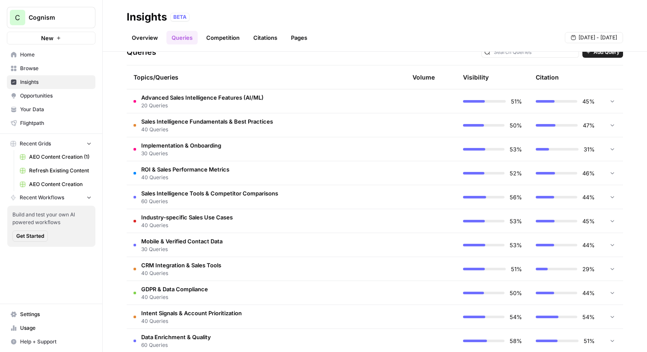
scroll to position [192, 0]
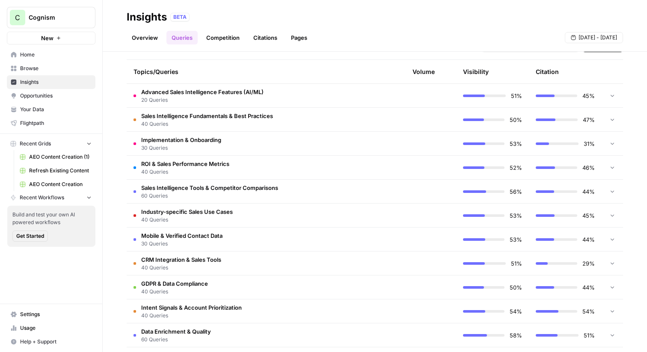
click at [284, 138] on td "Implementation & Onboarding 30 Queries" at bounding box center [223, 144] width 192 height 24
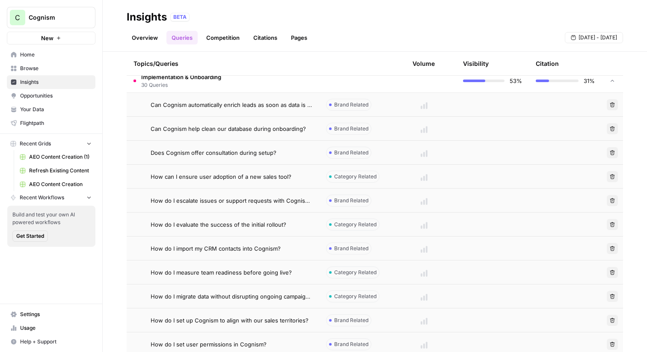
scroll to position [256, 0]
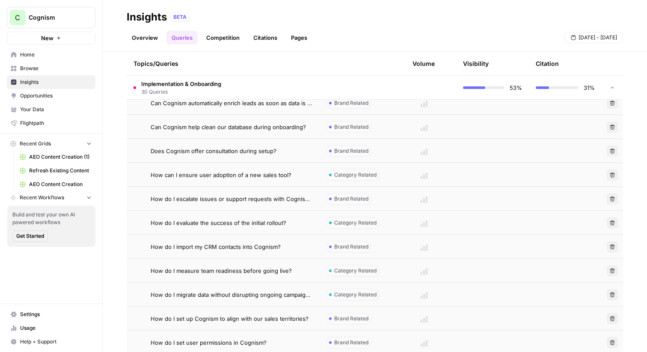
click at [262, 177] on span "How can I ensure user adoption of a new sales tool?" at bounding box center [221, 175] width 141 height 9
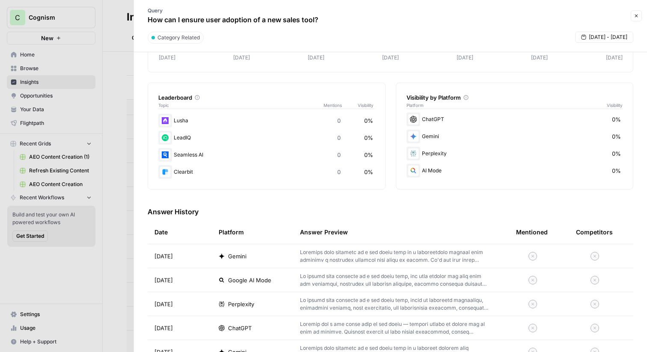
scroll to position [113, 0]
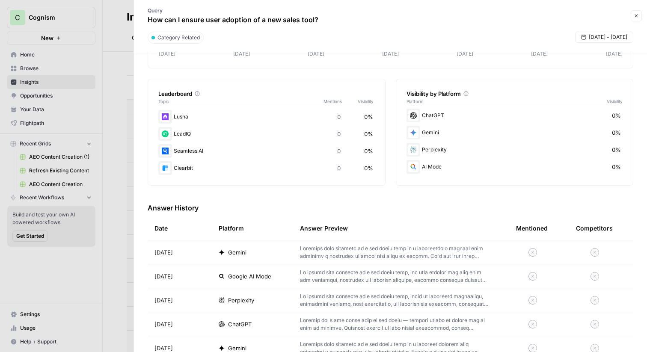
click at [125, 138] on div at bounding box center [323, 176] width 647 height 352
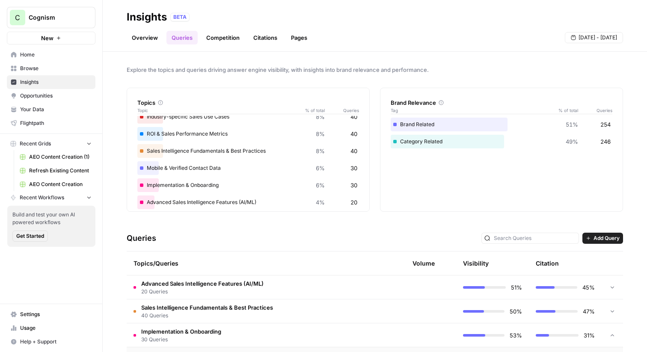
scroll to position [118, 0]
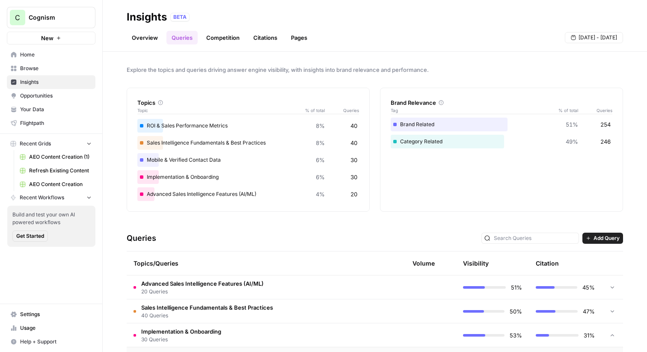
click at [254, 285] on span "Advanced Sales Intelligence Features (AI/ML)" at bounding box center [202, 283] width 122 height 9
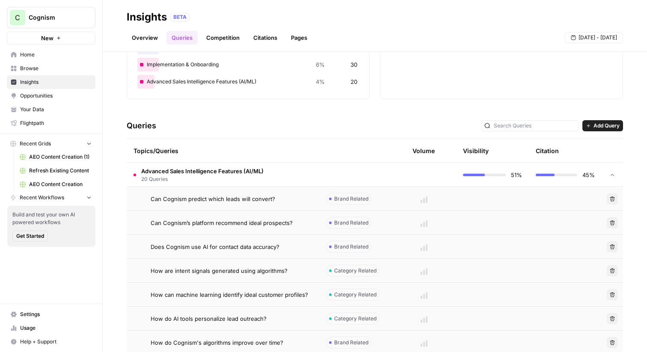
scroll to position [124, 0]
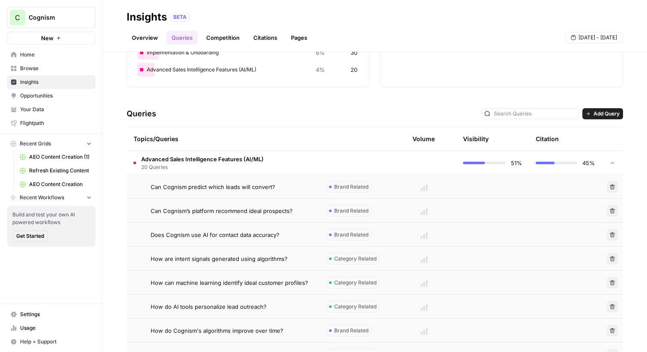
click at [232, 183] on span "Can Cognism predict which leads will convert?" at bounding box center [213, 187] width 124 height 9
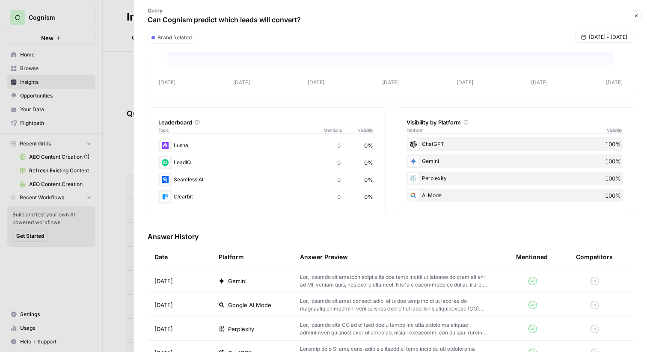
scroll to position [93, 0]
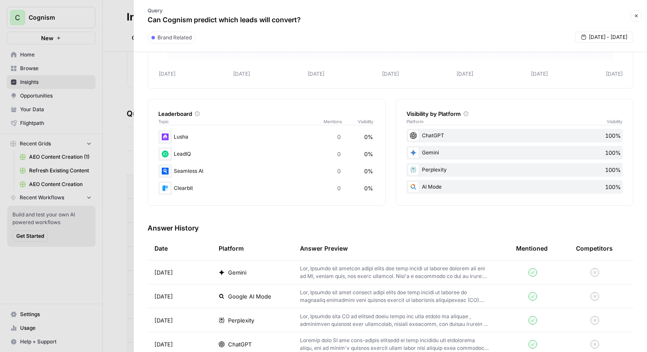
click at [256, 272] on div "Gemini" at bounding box center [253, 272] width 68 height 9
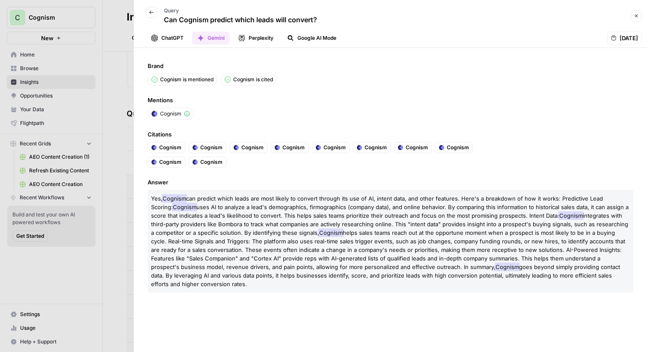
click at [169, 38] on button "ChatGPT" at bounding box center [167, 38] width 43 height 13
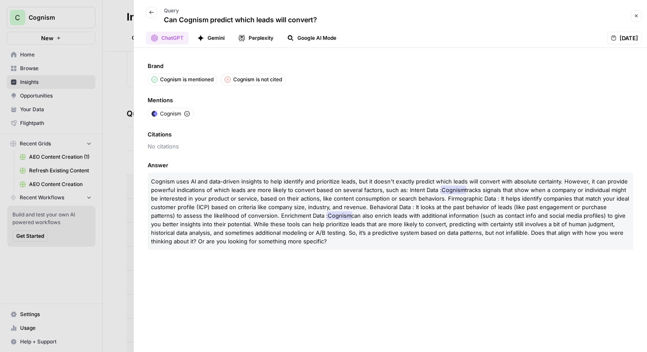
click at [217, 35] on button "Gemini" at bounding box center [211, 38] width 38 height 13
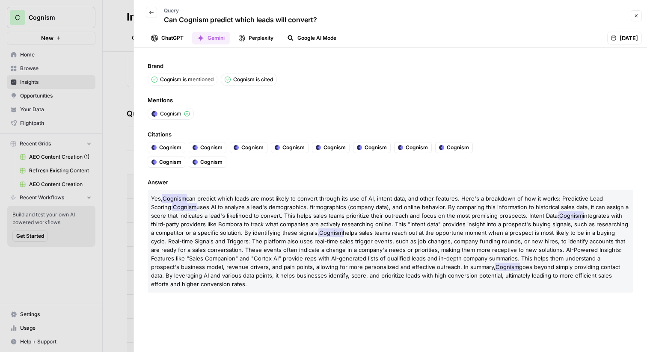
click at [272, 34] on button "Perplexity" at bounding box center [255, 38] width 45 height 13
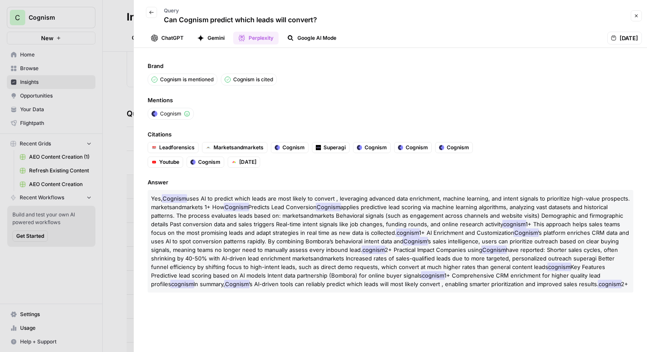
click at [319, 36] on button "Google AI Mode" at bounding box center [311, 38] width 59 height 13
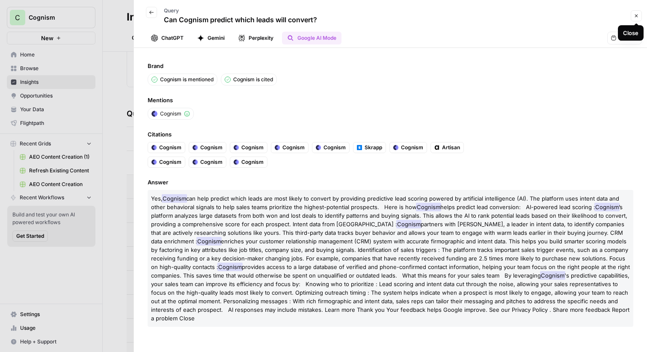
click at [636, 13] on icon "button" at bounding box center [635, 15] width 5 height 5
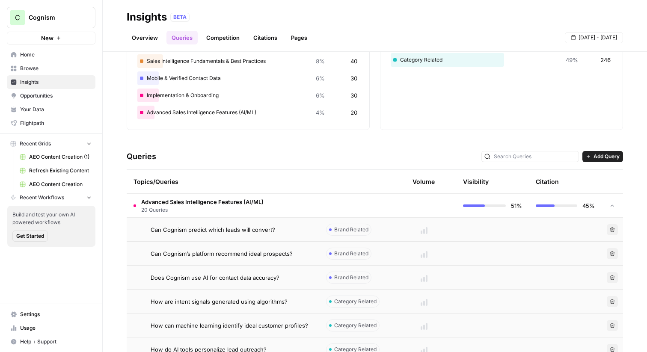
scroll to position [127, 0]
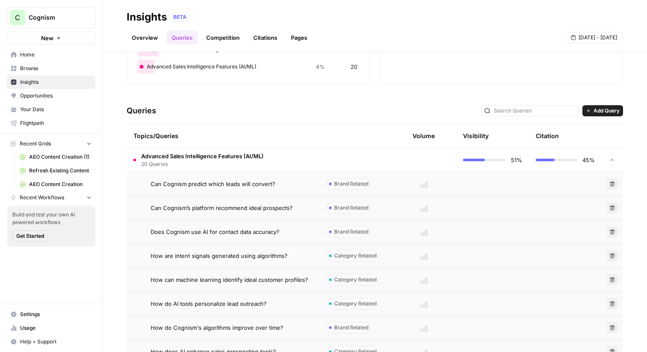
click at [303, 157] on td "Advanced Sales Intelligence Features (AI/ML) 20 Queries" at bounding box center [223, 160] width 192 height 24
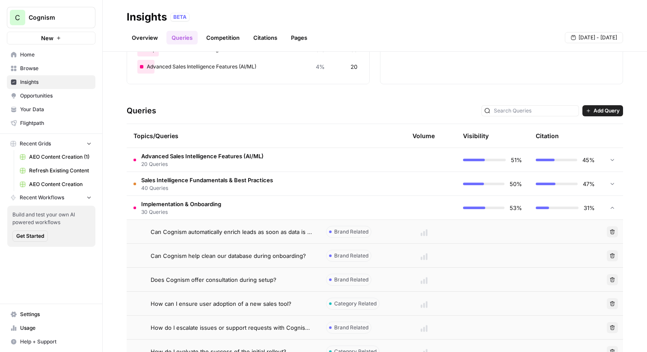
click at [303, 157] on td "Advanced Sales Intelligence Features (AI/ML) 20 Queries" at bounding box center [223, 160] width 192 height 24
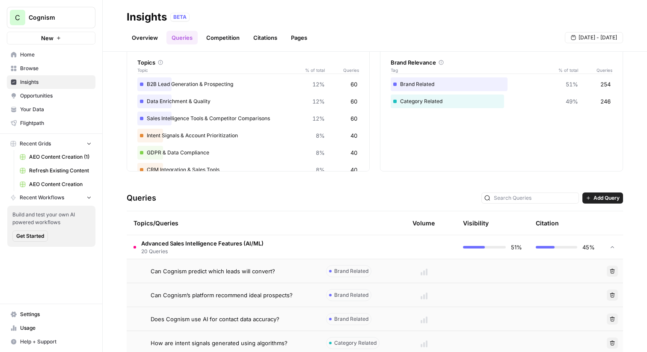
scroll to position [34, 0]
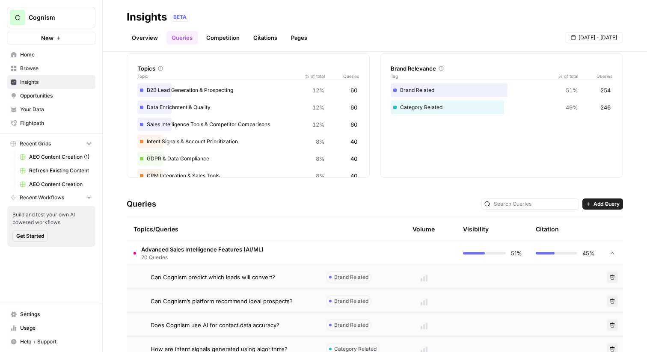
click at [605, 205] on span "Add Query" at bounding box center [606, 204] width 26 height 8
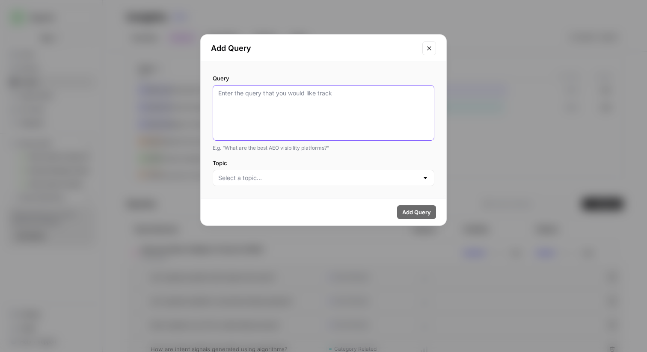
click at [373, 112] on textarea "Query" at bounding box center [323, 113] width 210 height 48
click at [328, 177] on input "Topic" at bounding box center [318, 178] width 200 height 9
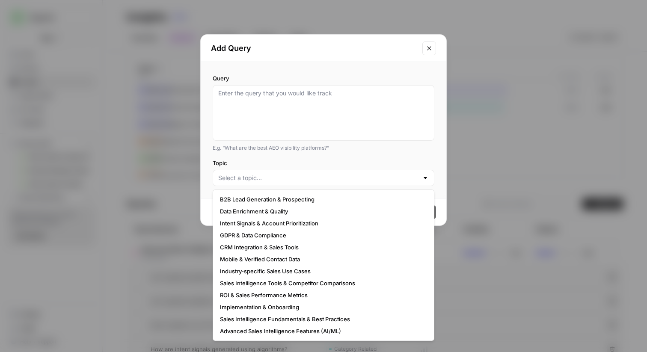
click at [431, 48] on icon "Close modal" at bounding box center [429, 48] width 7 height 7
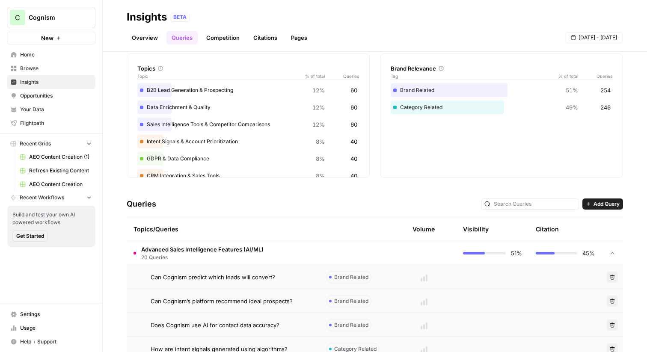
scroll to position [0, 0]
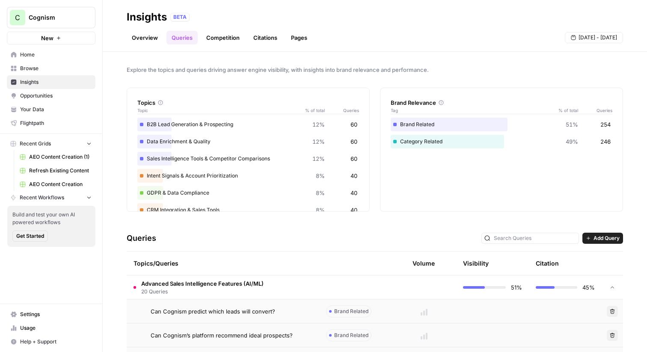
click at [273, 41] on link "Citations" at bounding box center [265, 38] width 34 height 14
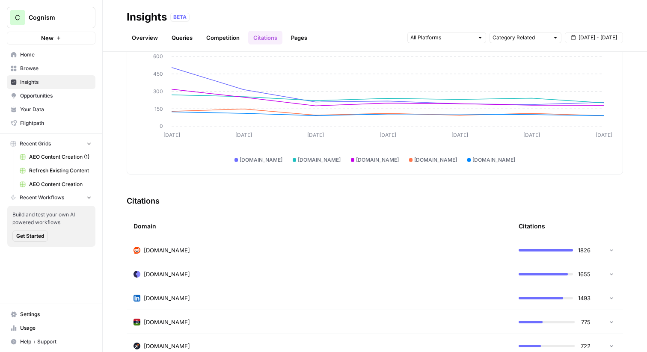
scroll to position [69, 0]
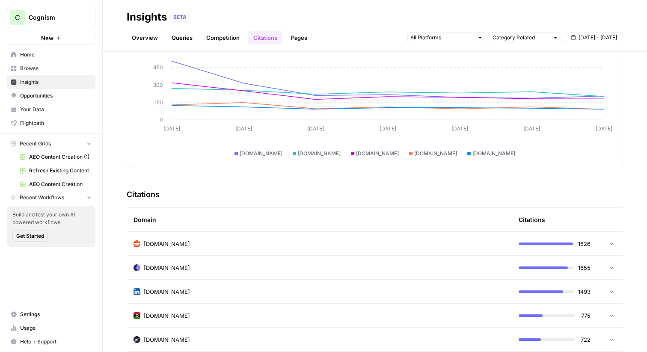
click at [292, 40] on link "Pages" at bounding box center [299, 38] width 27 height 14
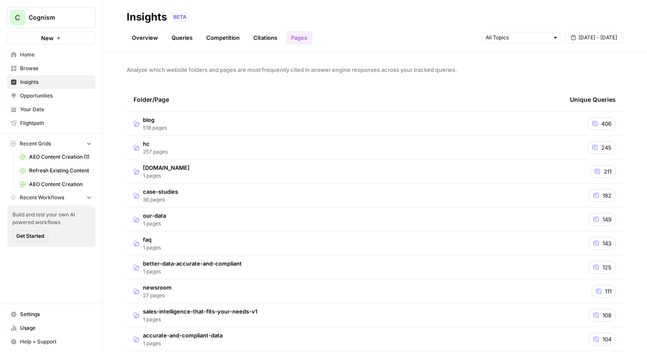
click at [387, 124] on td "blog 518 pages" at bounding box center [345, 124] width 436 height 24
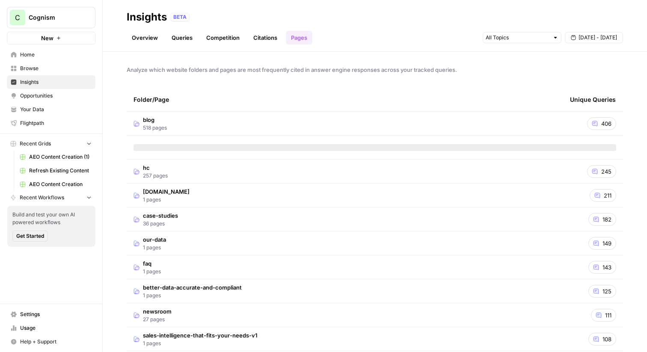
click at [31, 97] on span "Opportunities" at bounding box center [55, 96] width 71 height 8
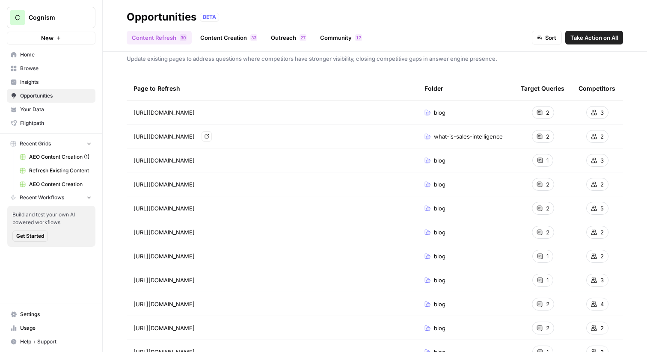
scroll to position [14, 0]
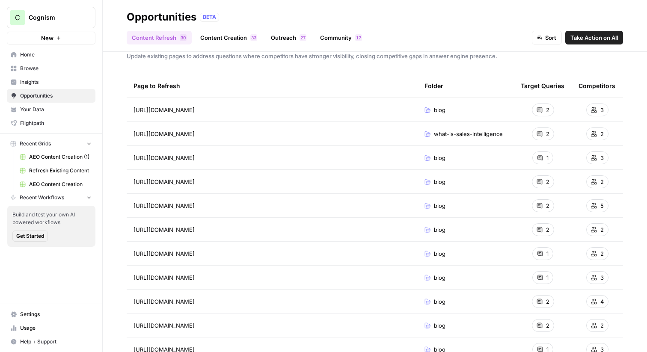
click at [230, 36] on link "Content Creation 3 3" at bounding box center [228, 38] width 67 height 14
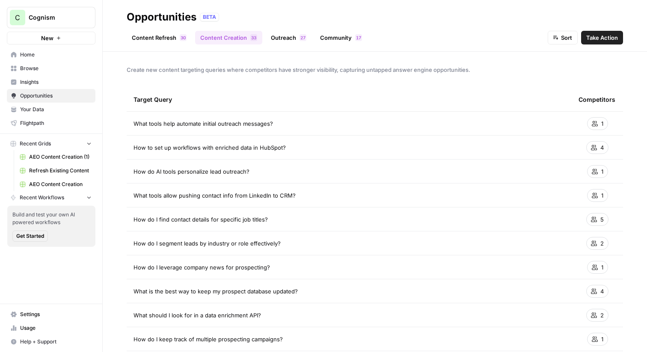
drag, startPoint x: 284, startPoint y: 126, endPoint x: 132, endPoint y: 120, distance: 152.4
click at [132, 120] on td "What tools help automate initial outreach messages?" at bounding box center [349, 124] width 445 height 24
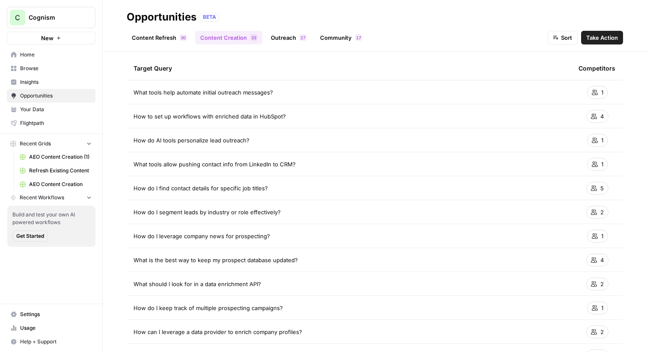
scroll to position [7, 0]
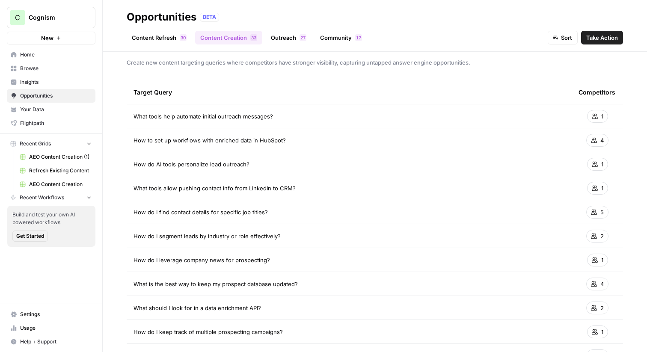
click at [46, 108] on span "Your Data" at bounding box center [55, 110] width 71 height 8
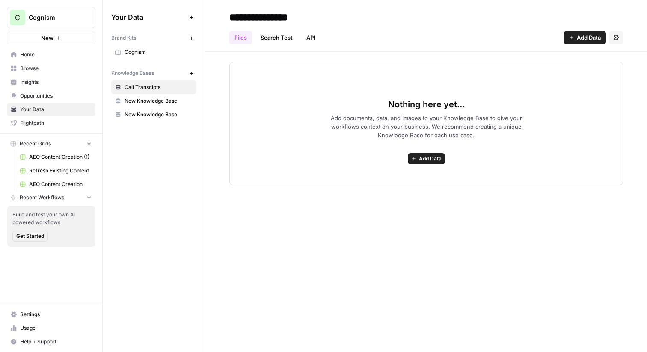
click at [149, 53] on span "Cognism" at bounding box center [158, 52] width 68 height 8
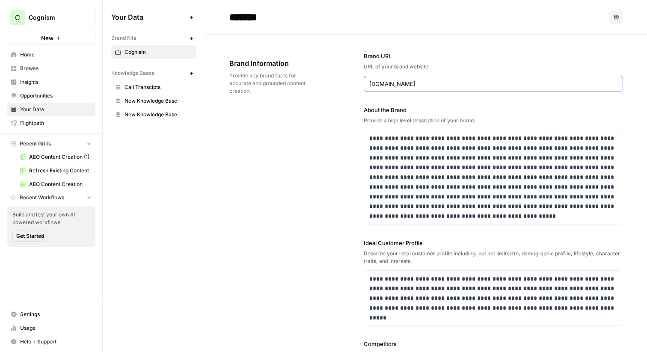
drag, startPoint x: 423, startPoint y: 83, endPoint x: 355, endPoint y: 82, distance: 67.6
click at [355, 82] on div "**********" at bounding box center [425, 283] width 393 height 496
click at [390, 82] on input "cognism.com" at bounding box center [493, 84] width 248 height 9
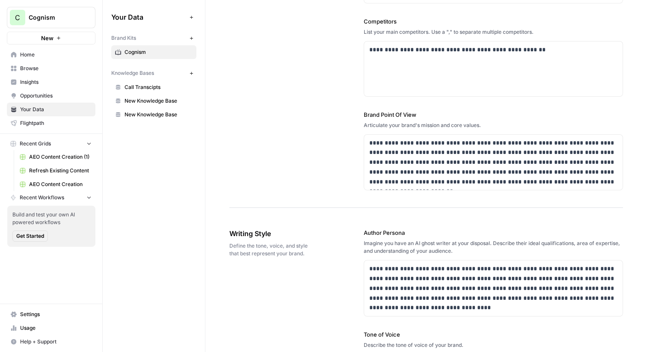
scroll to position [323, 0]
click at [44, 84] on span "Insights" at bounding box center [55, 82] width 71 height 8
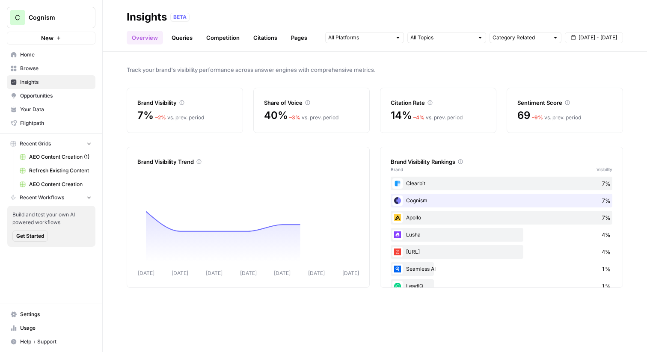
click at [177, 37] on link "Queries" at bounding box center [181, 38] width 31 height 14
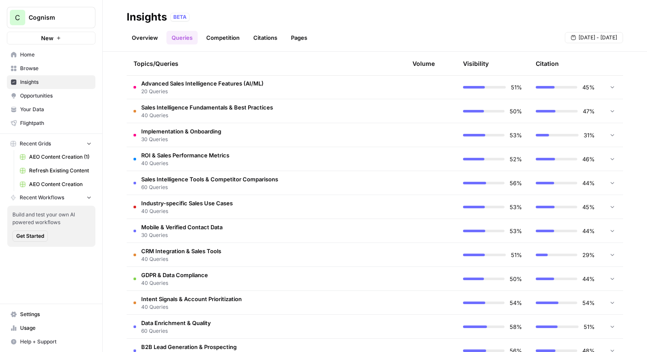
scroll to position [225, 0]
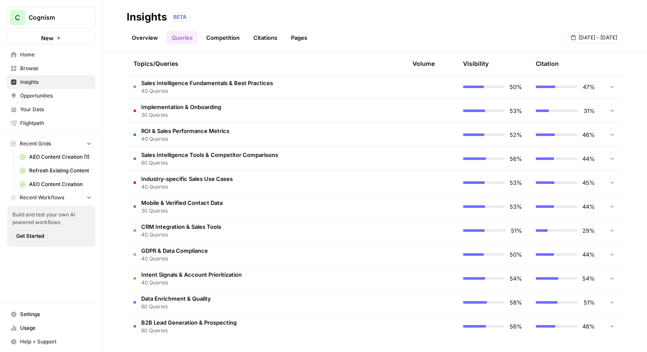
click at [254, 302] on td "Data Enrichment & Quality 60 Queries" at bounding box center [223, 302] width 192 height 24
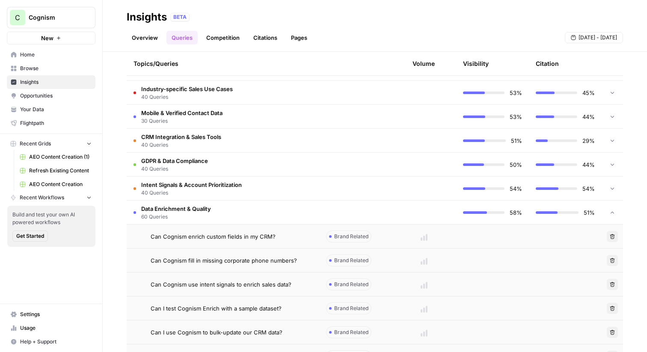
scroll to position [357, 0]
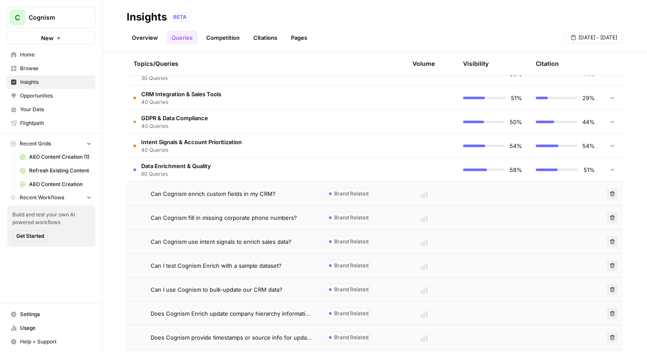
click at [630, 243] on div "Explore the topics and queries driving answer engine visibility, with insights …" at bounding box center [375, 202] width 544 height 300
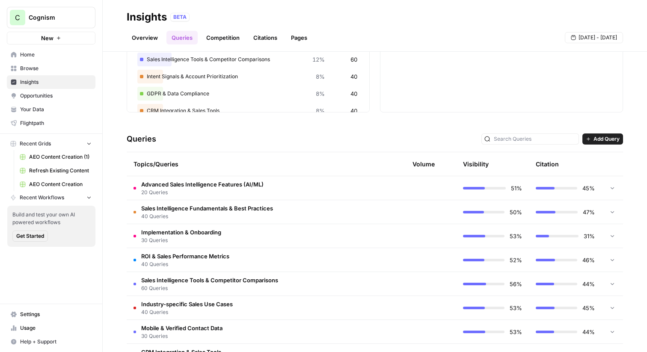
scroll to position [69, 0]
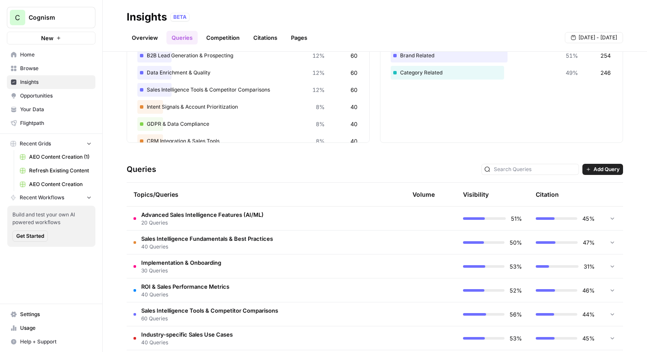
click at [602, 168] on span "Add Query" at bounding box center [606, 170] width 26 height 8
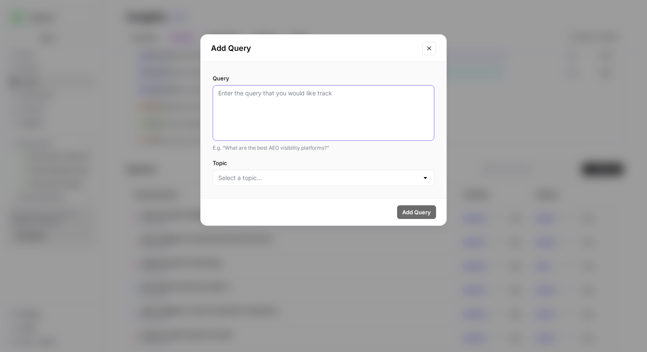
click at [382, 114] on textarea "Query" at bounding box center [323, 113] width 210 height 48
click at [429, 45] on icon "Close modal" at bounding box center [429, 48] width 7 height 7
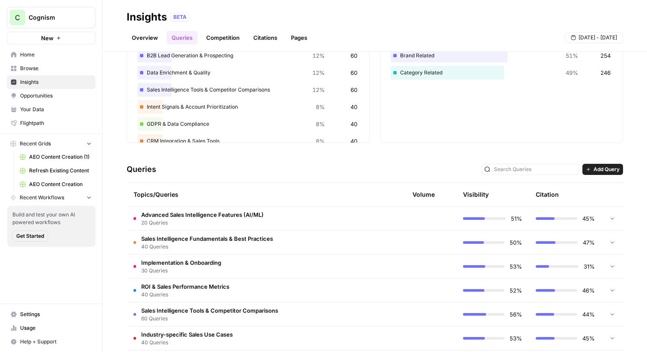
scroll to position [0, 0]
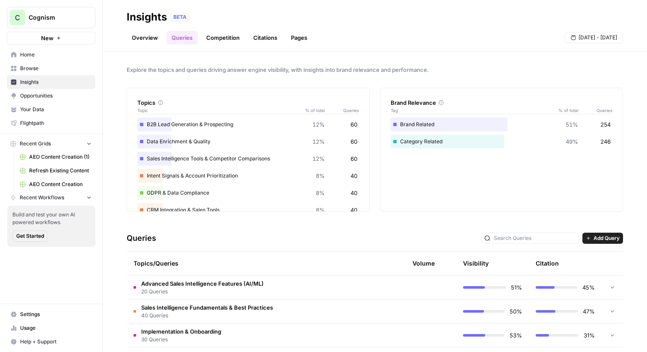
click at [101, 40] on div "C Cognism New" at bounding box center [51, 22] width 102 height 44
click at [50, 37] on span "New" at bounding box center [47, 38] width 12 height 9
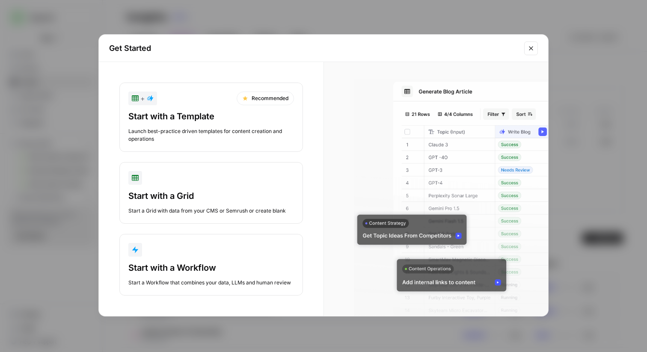
click at [184, 112] on div "Start with a Template" at bounding box center [211, 116] width 166 height 12
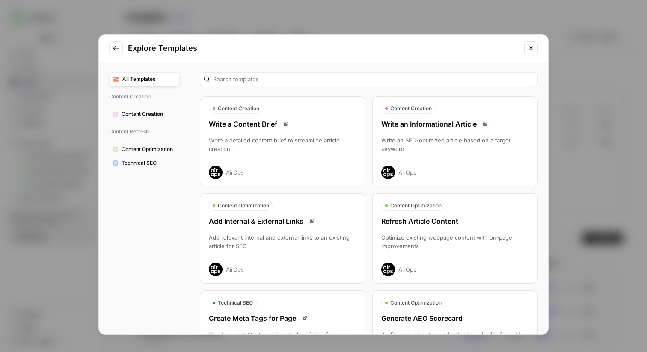
click at [493, 142] on div "Write an SEO-optimized article based on a target keyword" at bounding box center [455, 144] width 165 height 17
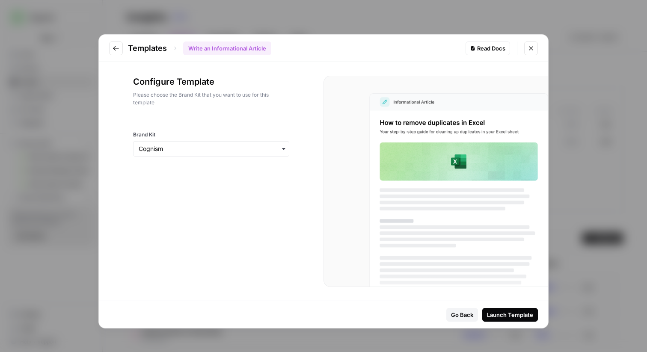
click at [509, 318] on div "Launch Template" at bounding box center [510, 314] width 46 height 9
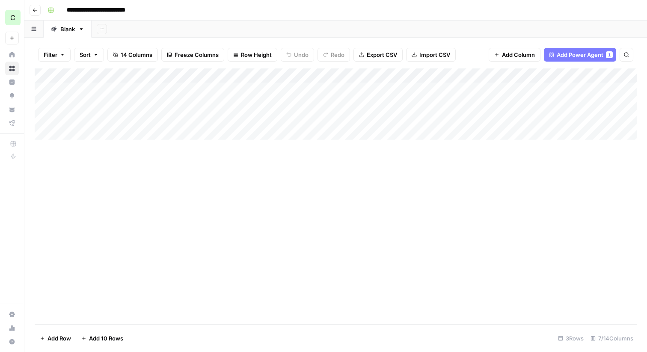
click at [112, 86] on div "Add Column" at bounding box center [336, 104] width 602 height 72
click at [112, 86] on body "**********" at bounding box center [323, 176] width 647 height 352
click at [111, 91] on textarea "**********" at bounding box center [142, 90] width 157 height 12
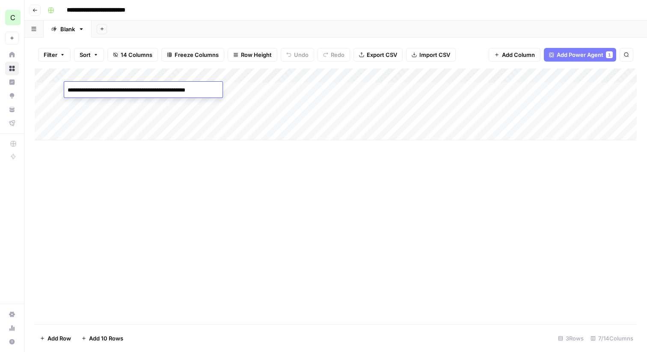
click at [111, 91] on textarea "**********" at bounding box center [142, 90] width 157 height 12
click at [293, 105] on div "Add Column" at bounding box center [336, 104] width 602 height 72
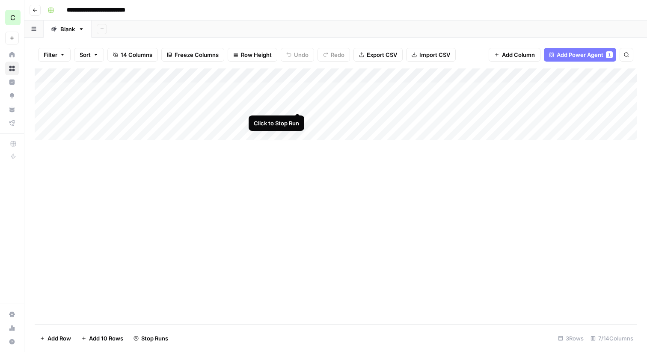
click at [296, 105] on div "Add Column" at bounding box center [336, 104] width 602 height 72
click at [287, 74] on div "Add Column" at bounding box center [336, 104] width 602 height 72
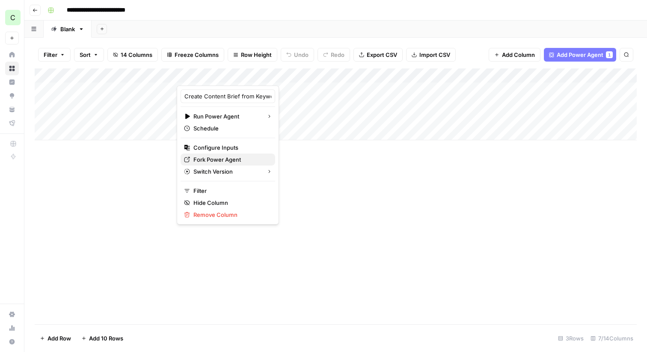
click at [231, 159] on span "Fork Power Agent" at bounding box center [230, 159] width 75 height 9
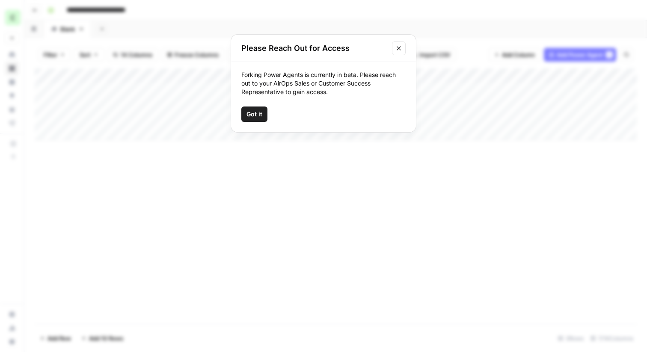
click at [400, 54] on button "Close modal" at bounding box center [399, 48] width 14 height 14
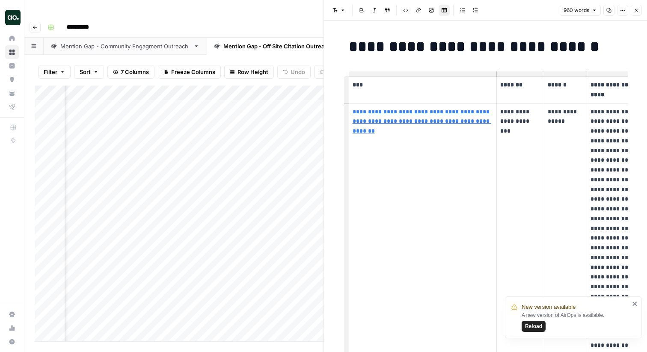
scroll to position [0, 59]
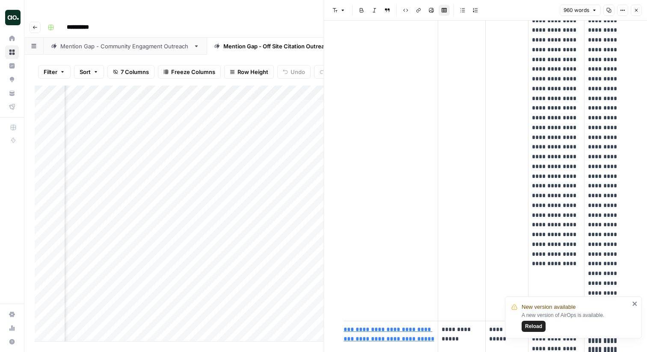
click at [639, 9] on button "Close" at bounding box center [635, 10] width 11 height 11
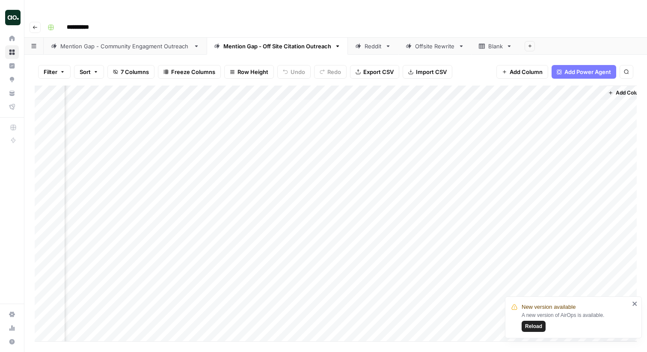
scroll to position [1, 192]
click at [581, 89] on div "Add Column" at bounding box center [336, 214] width 602 height 256
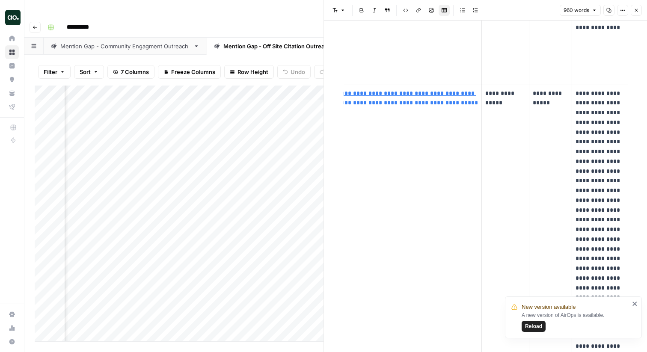
scroll to position [0, 8]
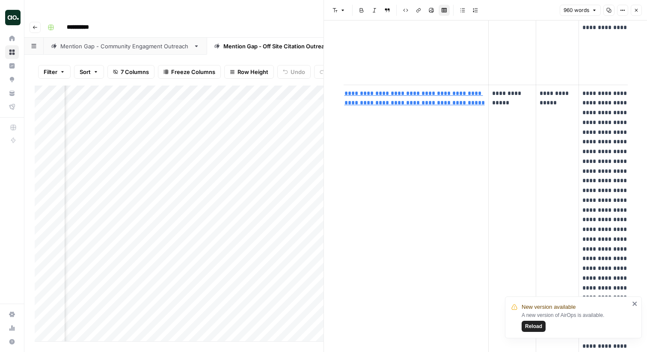
click at [640, 9] on button "Close" at bounding box center [635, 10] width 11 height 11
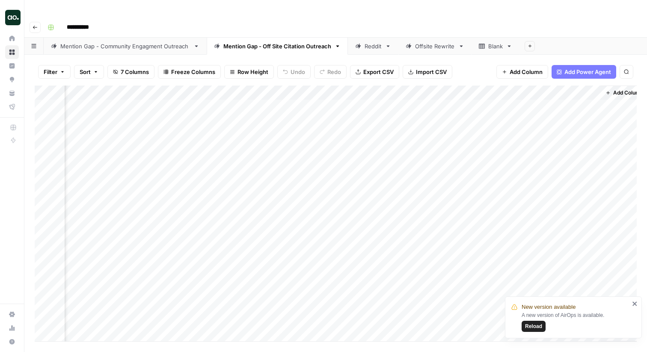
click at [373, 38] on link "Reddit" at bounding box center [373, 46] width 50 height 17
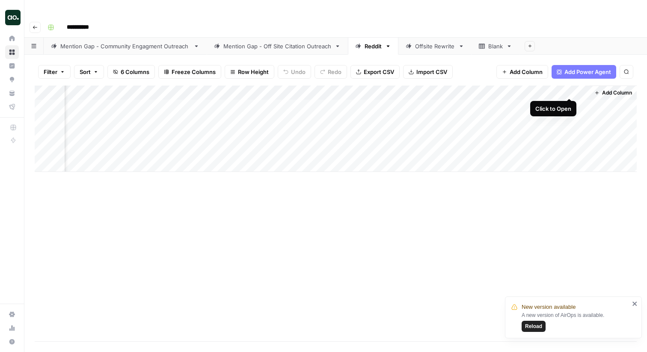
click at [570, 89] on div "Add Column" at bounding box center [336, 129] width 602 height 86
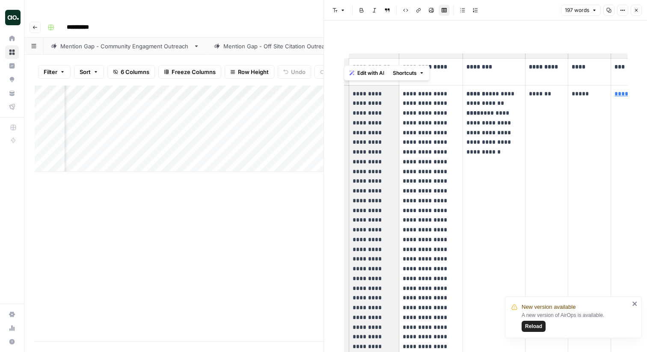
drag, startPoint x: 352, startPoint y: 94, endPoint x: 375, endPoint y: 201, distance: 108.9
click at [375, 201] on p "**********" at bounding box center [373, 293] width 43 height 409
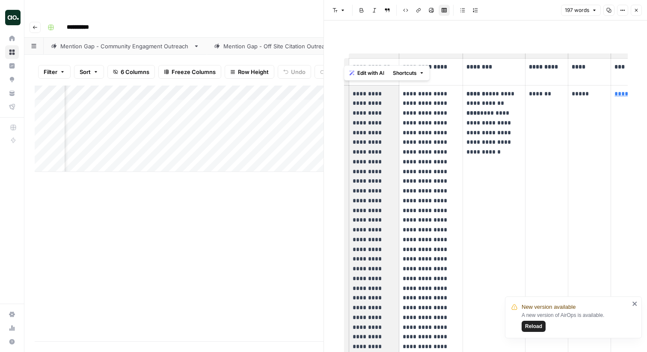
click at [377, 188] on p "**********" at bounding box center [373, 293] width 43 height 409
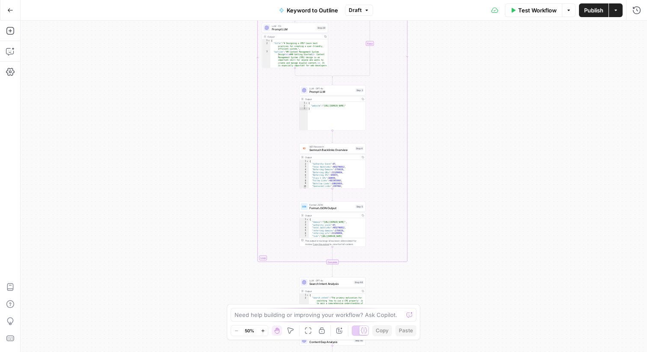
drag, startPoint x: 454, startPoint y: 75, endPoint x: 434, endPoint y: 171, distance: 98.0
click at [434, 171] on div "true false Workflow Set Inputs Inputs LLM · GPT-4o Search Query Step 40 Output …" at bounding box center [334, 186] width 626 height 331
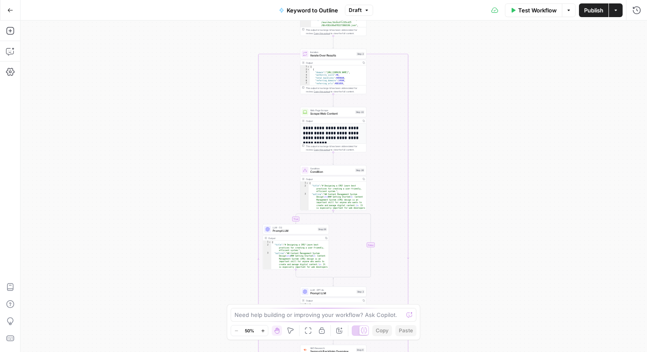
drag, startPoint x: 447, startPoint y: 112, endPoint x: 448, endPoint y: 313, distance: 201.4
click at [448, 313] on div "true false Workflow Set Inputs Inputs LLM · GPT-4o Search Query Step 40 Output …" at bounding box center [334, 186] width 626 height 331
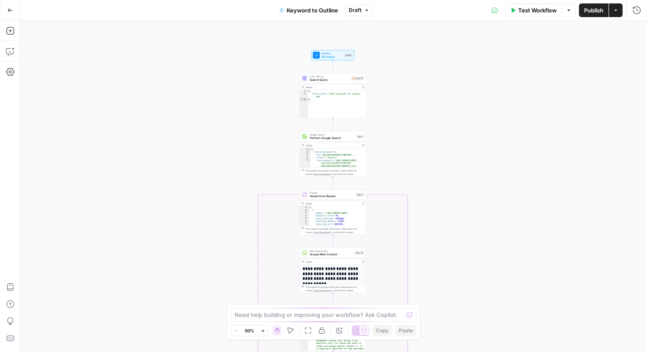
drag, startPoint x: 460, startPoint y: 136, endPoint x: 460, endPoint y: 277, distance: 141.1
click at [460, 277] on div "true false Workflow Set Inputs Inputs LLM · GPT-4o Search Query Step 40 Output …" at bounding box center [334, 186] width 626 height 331
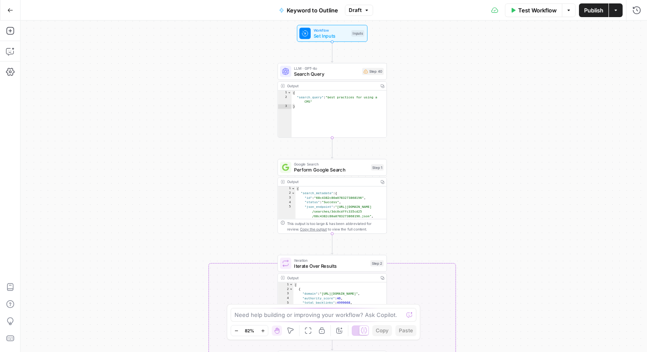
drag, startPoint x: 480, startPoint y: 138, endPoint x: 480, endPoint y: 209, distance: 71.4
click at [480, 209] on div "true false Workflow Set Inputs Inputs LLM · GPT-4o Search Query Step 40 Output …" at bounding box center [334, 186] width 626 height 331
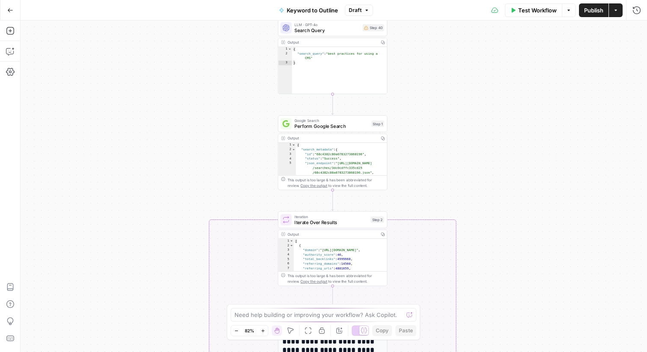
drag, startPoint x: 432, startPoint y: 126, endPoint x: 432, endPoint y: 74, distance: 51.7
click at [432, 74] on div "true false Workflow Set Inputs Inputs LLM · GPT-4o Search Query Step 40 Output …" at bounding box center [334, 186] width 626 height 331
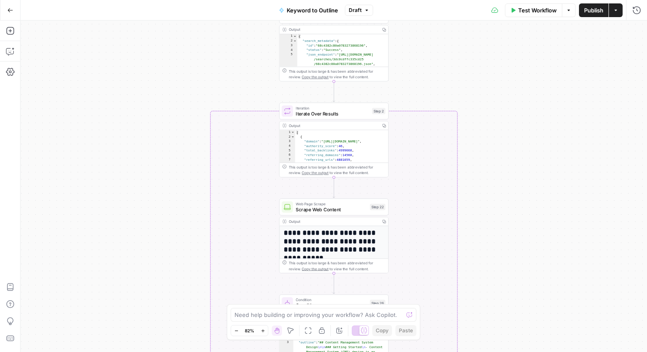
drag, startPoint x: 503, startPoint y: 115, endPoint x: 505, endPoint y: 6, distance: 108.2
click at [505, 6] on div "Go Back Keyword to Outline Draft Test Workflow Options Publish Actions Run Hist…" at bounding box center [323, 176] width 647 height 352
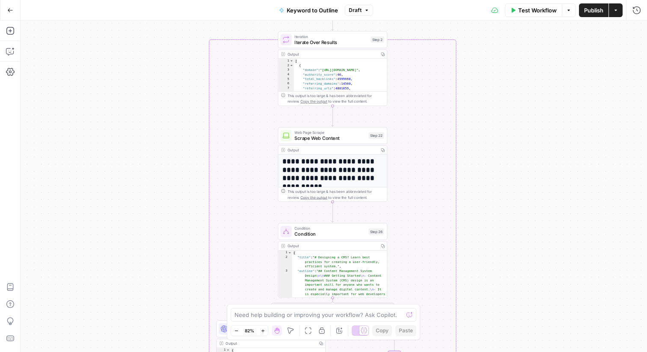
drag, startPoint x: 509, startPoint y: 140, endPoint x: 508, endPoint y: 70, distance: 70.6
click at [508, 70] on div "true false Workflow Set Inputs Inputs LLM · GPT-4o Search Query Step 40 Output …" at bounding box center [334, 186] width 626 height 331
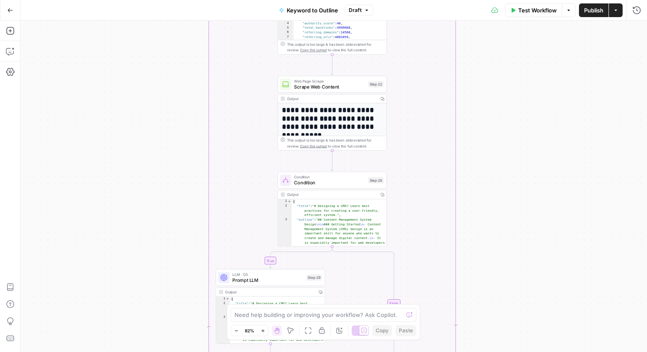
drag, startPoint x: 488, startPoint y: 146, endPoint x: 488, endPoint y: 94, distance: 52.2
click at [488, 94] on div "true false Workflow Set Inputs Inputs LLM · GPT-4o Search Query Step 40 Output …" at bounding box center [334, 186] width 626 height 331
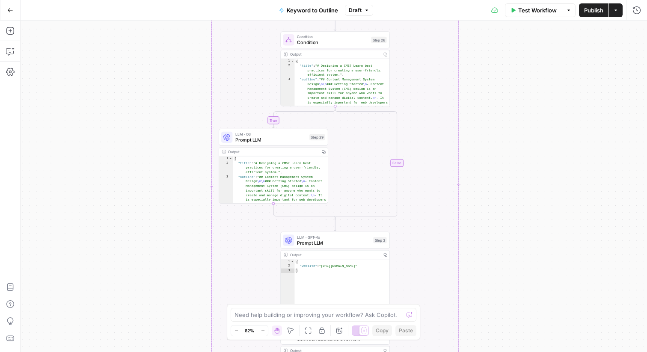
drag, startPoint x: 473, startPoint y: 196, endPoint x: 476, endPoint y: 57, distance: 139.0
click at [476, 57] on div "true false Workflow Set Inputs Inputs LLM · GPT-4o Search Query Step 40 Output …" at bounding box center [334, 186] width 626 height 331
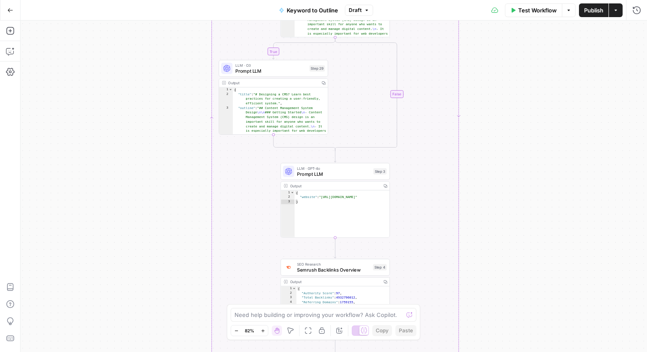
drag, startPoint x: 488, startPoint y: 133, endPoint x: 488, endPoint y: 60, distance: 72.7
click at [488, 59] on div "true false Workflow Set Inputs Inputs LLM · GPT-4o Search Query Step 40 Output …" at bounding box center [334, 186] width 626 height 331
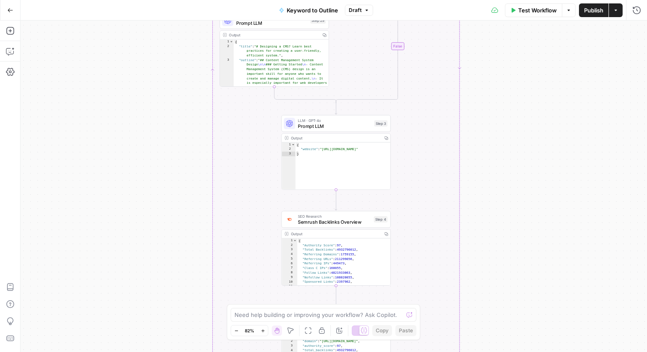
drag, startPoint x: 482, startPoint y: 129, endPoint x: 482, endPoint y: 72, distance: 56.9
click at [482, 72] on div "true false Workflow Set Inputs Inputs LLM · GPT-4o Search Query Step 40 Output …" at bounding box center [334, 186] width 626 height 331
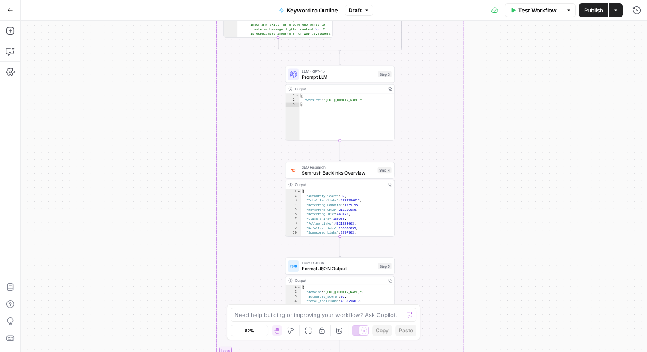
drag, startPoint x: 477, startPoint y: 209, endPoint x: 479, endPoint y: 173, distance: 36.4
click at [479, 173] on div "true false Workflow Set Inputs Inputs LLM · GPT-4o Search Query Step 40 Output …" at bounding box center [334, 186] width 626 height 331
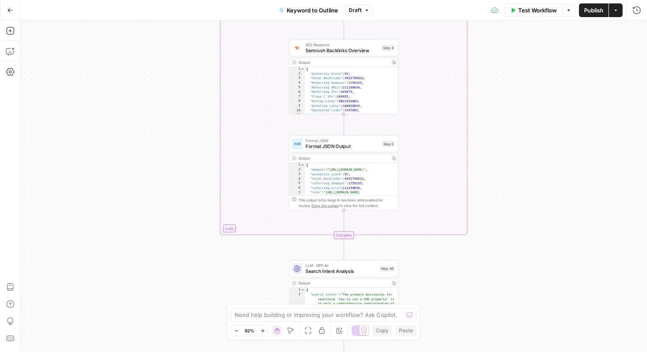
drag, startPoint x: 479, startPoint y: 173, endPoint x: 482, endPoint y: 50, distance: 122.8
click at [482, 50] on div "true false Workflow Set Inputs Inputs LLM · GPT-4o Search Query Step 40 Output …" at bounding box center [334, 186] width 626 height 331
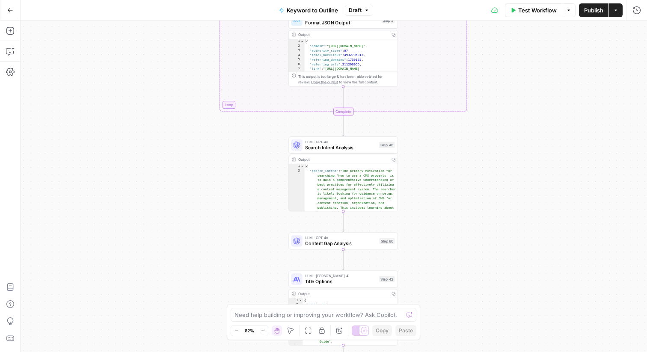
drag, startPoint x: 494, startPoint y: 141, endPoint x: 494, endPoint y: 18, distance: 123.2
click at [494, 18] on div "Go Back Keyword to Outline Draft Test Workflow Options Publish Actions Run Hist…" at bounding box center [323, 176] width 647 height 352
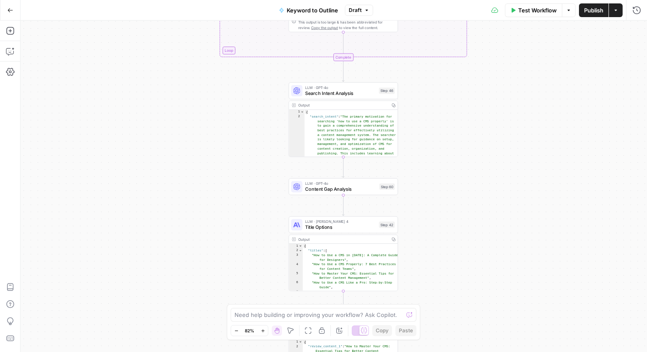
drag, startPoint x: 452, startPoint y: 186, endPoint x: 452, endPoint y: 133, distance: 53.5
click at [452, 132] on div "true false Workflow Set Inputs Inputs LLM · GPT-4o Search Query Step 40 Output …" at bounding box center [334, 186] width 626 height 331
click at [334, 185] on span "LLM · GPT-4o" at bounding box center [340, 184] width 71 height 6
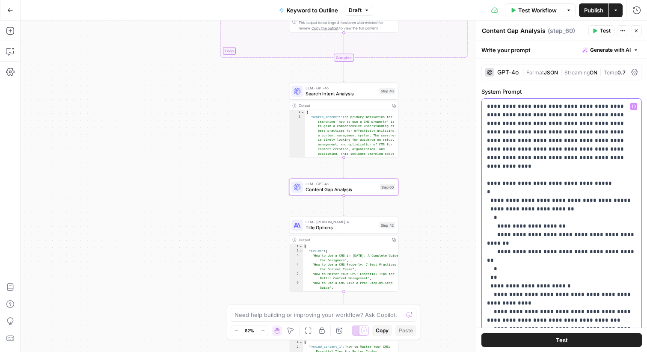
drag, startPoint x: 487, startPoint y: 103, endPoint x: 621, endPoint y: 316, distance: 251.8
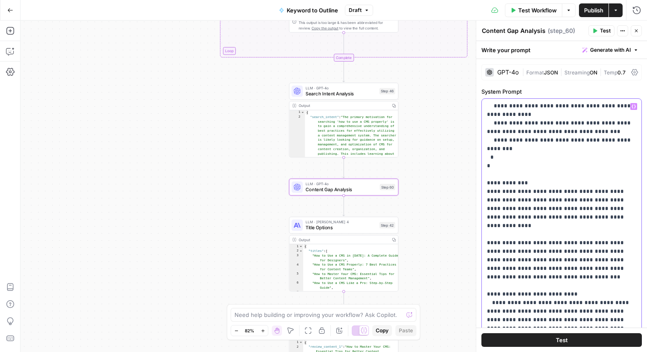
scroll to position [214, 0]
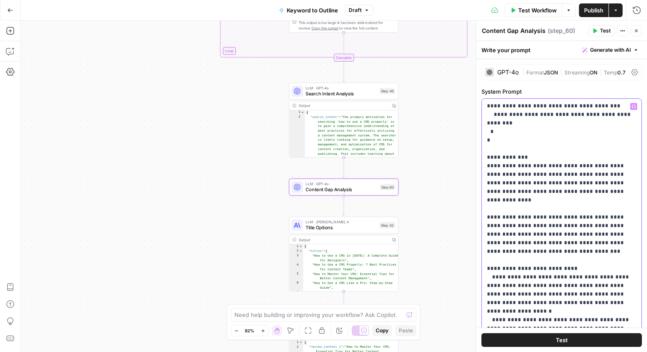
click at [578, 322] on p "**********" at bounding box center [561, 166] width 149 height 556
drag, startPoint x: 578, startPoint y: 322, endPoint x: 511, endPoint y: 154, distance: 181.6
click at [511, 154] on p "**********" at bounding box center [561, 166] width 149 height 556
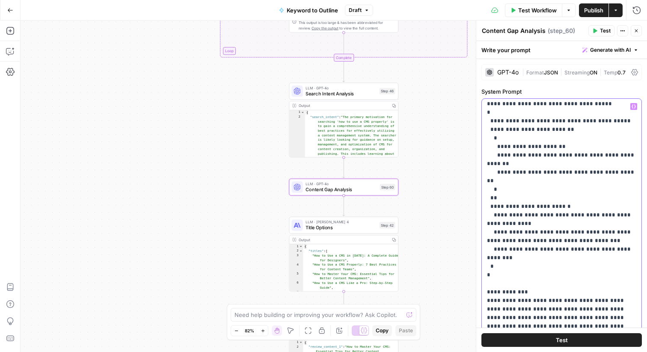
scroll to position [0, 0]
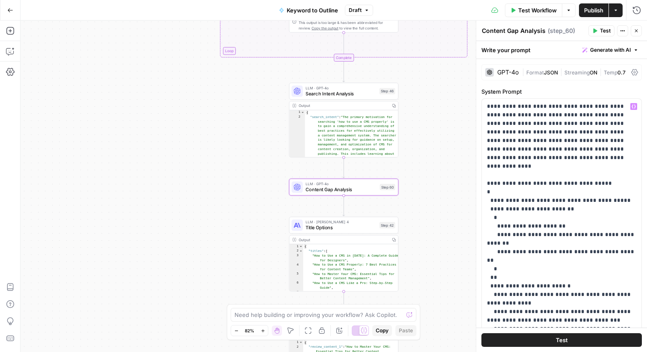
click at [236, 106] on div "true false Workflow Set Inputs Inputs LLM · GPT-4o Search Query Step 40 Output …" at bounding box center [334, 186] width 626 height 331
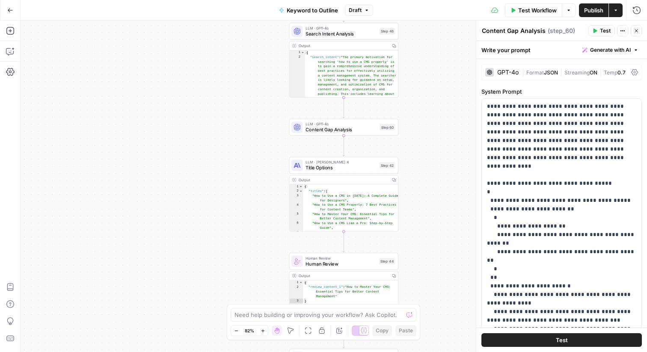
drag, startPoint x: 236, startPoint y: 106, endPoint x: 239, endPoint y: 35, distance: 71.0
click at [237, 32] on div "true false Workflow Set Inputs Inputs LLM · GPT-4o Search Query Step 40 Output …" at bounding box center [334, 186] width 626 height 331
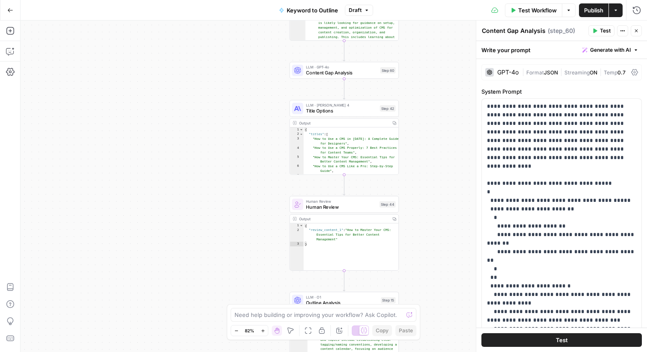
drag, startPoint x: 230, startPoint y: 118, endPoint x: 229, endPoint y: 30, distance: 88.1
click at [229, 30] on div "true false Workflow Set Inputs Inputs LLM · GPT-4o Search Query Step 40 Output …" at bounding box center [334, 186] width 626 height 331
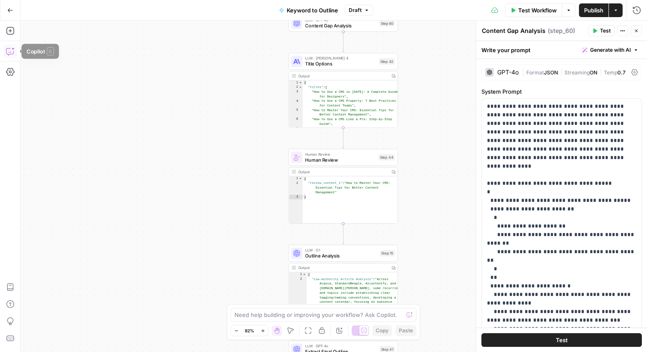
click at [12, 50] on icon "button" at bounding box center [10, 51] width 9 height 9
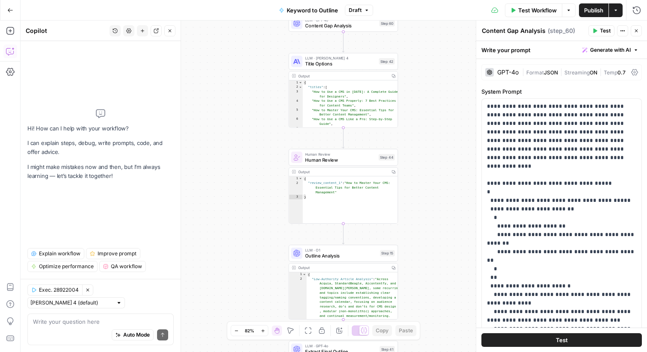
click at [76, 326] on div "Auto Mode Send" at bounding box center [100, 335] width 135 height 19
type textarea "B"
type textarea "T"
